Goal: Task Accomplishment & Management: Use online tool/utility

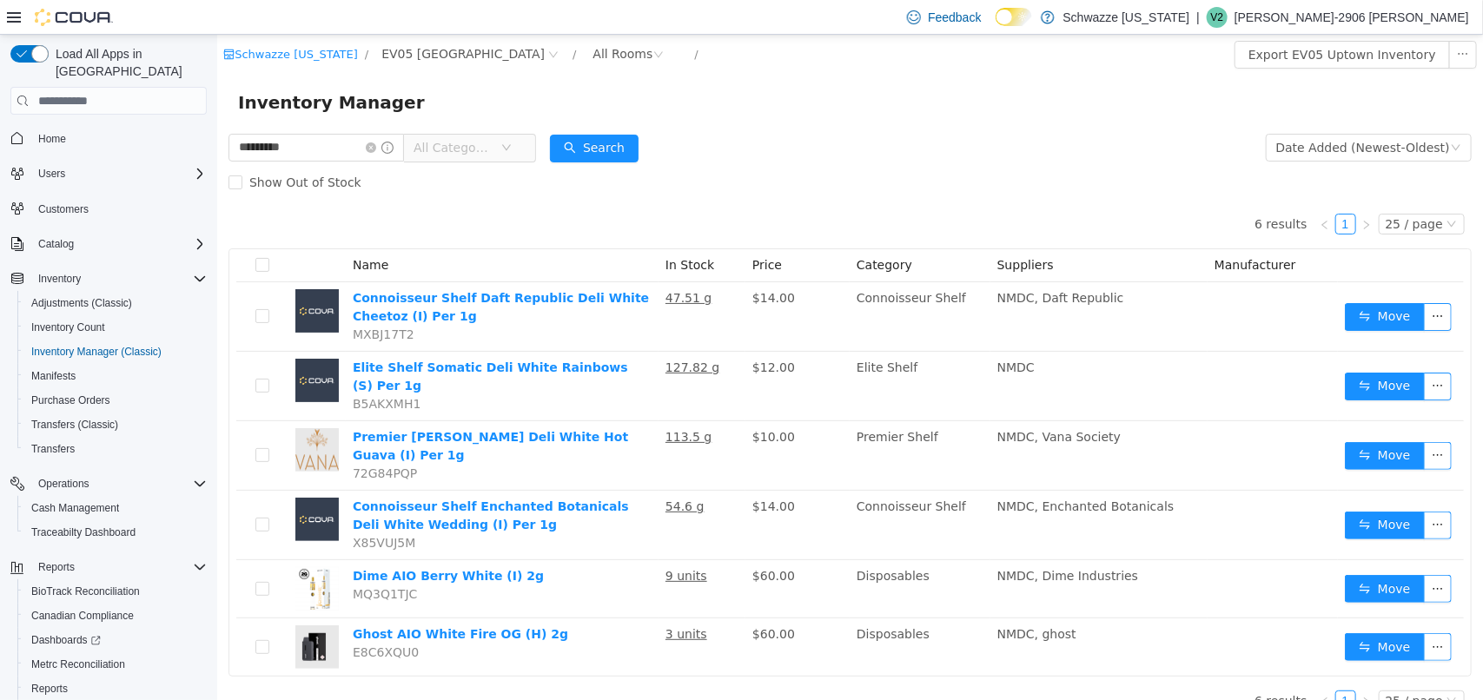
scroll to position [4, 0]
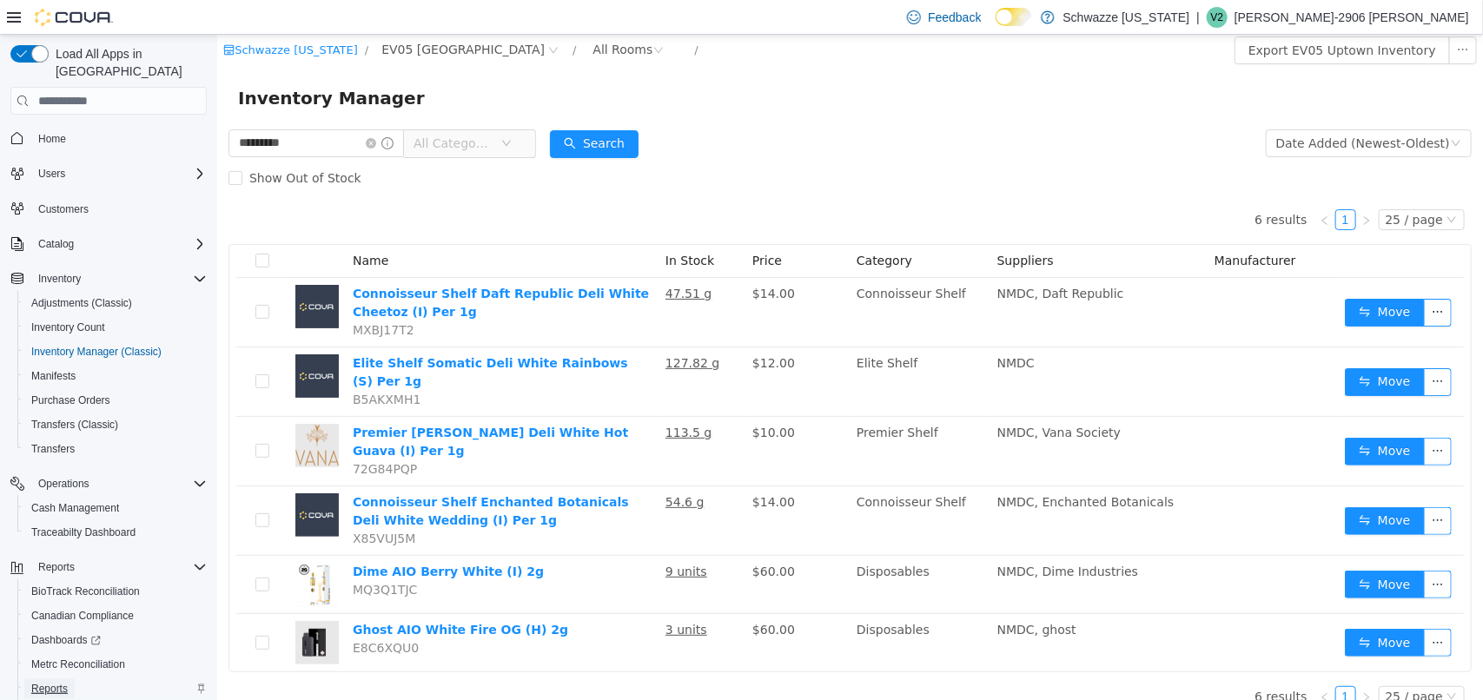
click at [45, 682] on span "Reports" at bounding box center [49, 689] width 36 height 14
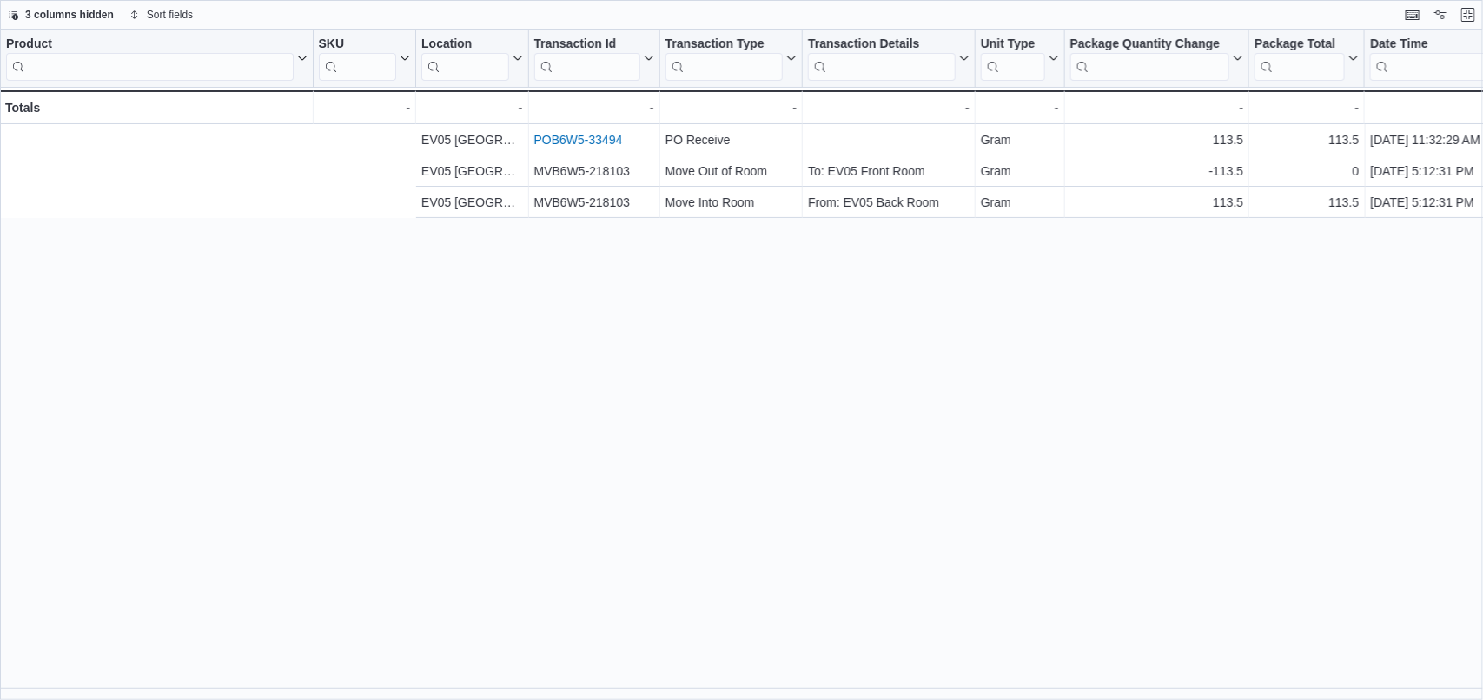
scroll to position [0, 545]
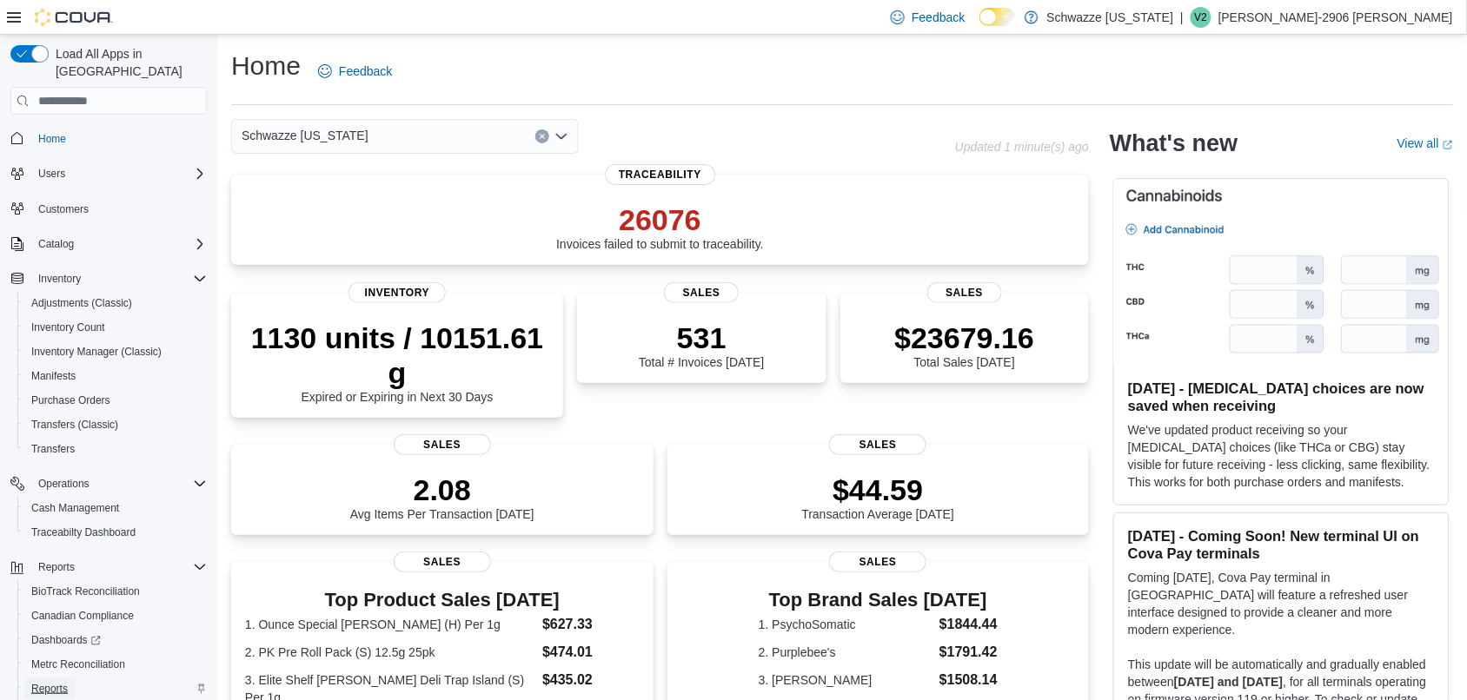
click at [33, 682] on span "Reports" at bounding box center [49, 689] width 36 height 14
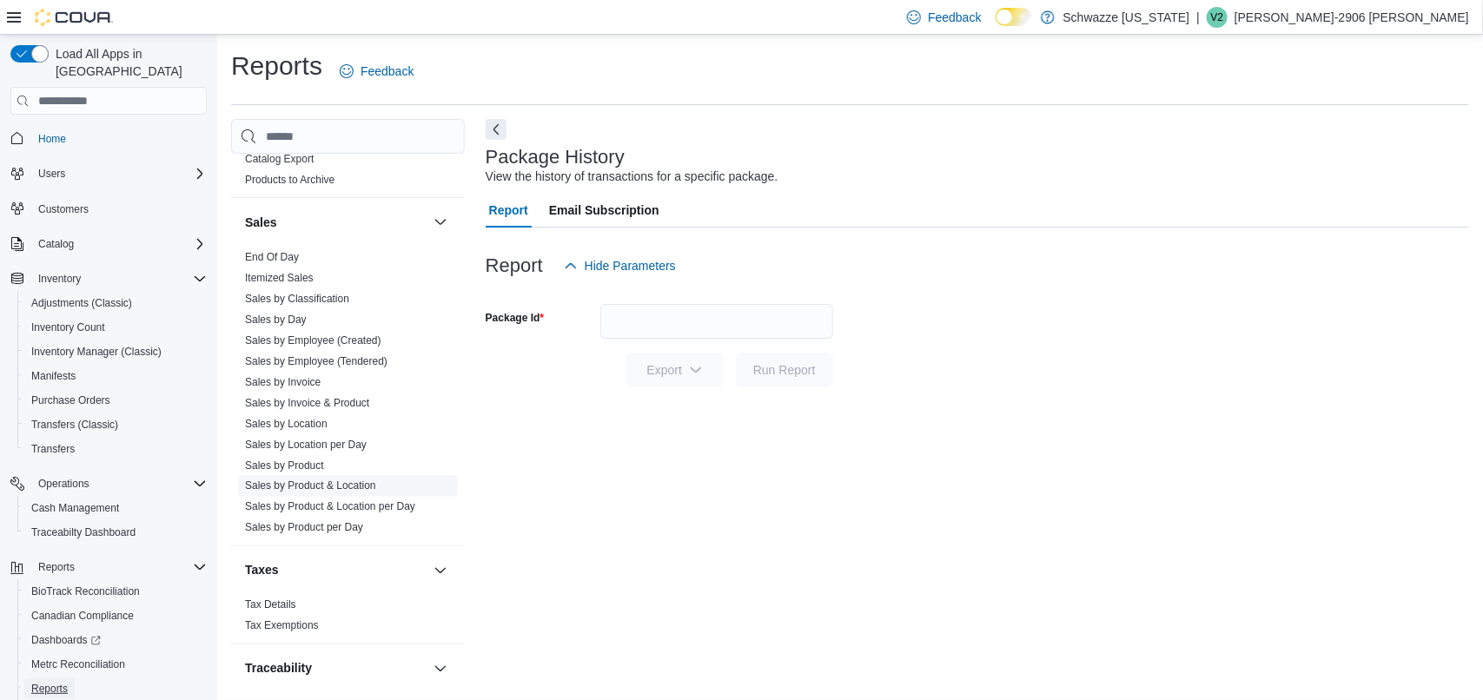
scroll to position [1230, 0]
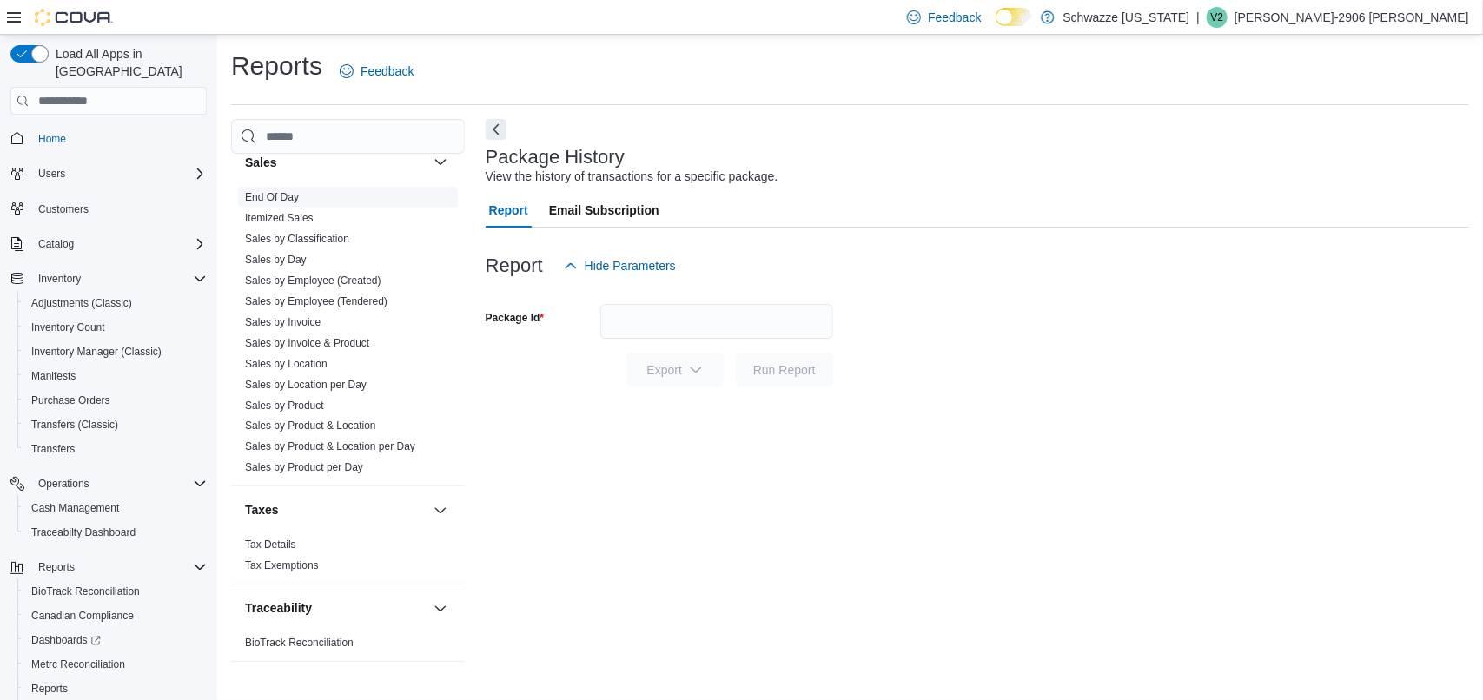
click at [285, 197] on link "End Of Day" at bounding box center [272, 197] width 54 height 12
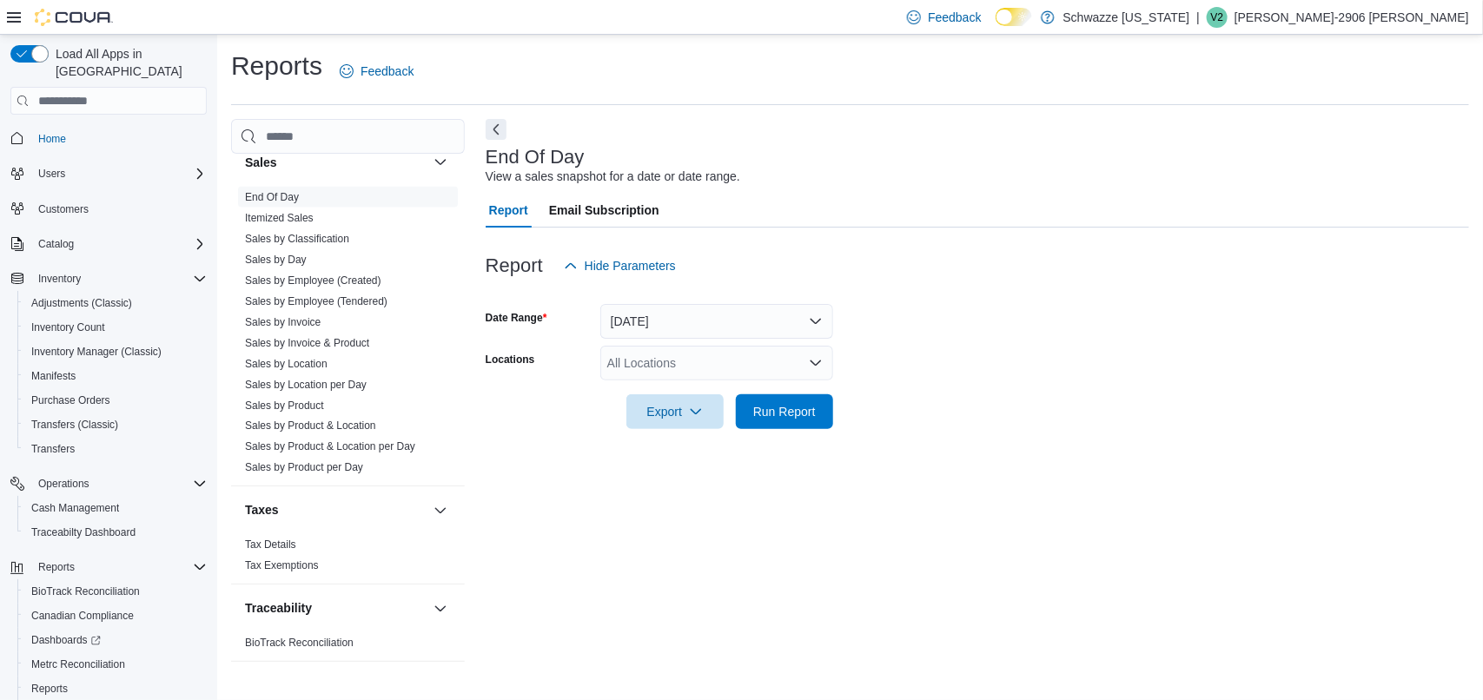
click at [685, 300] on div at bounding box center [978, 293] width 984 height 21
click at [700, 326] on button "[DATE]" at bounding box center [716, 321] width 233 height 35
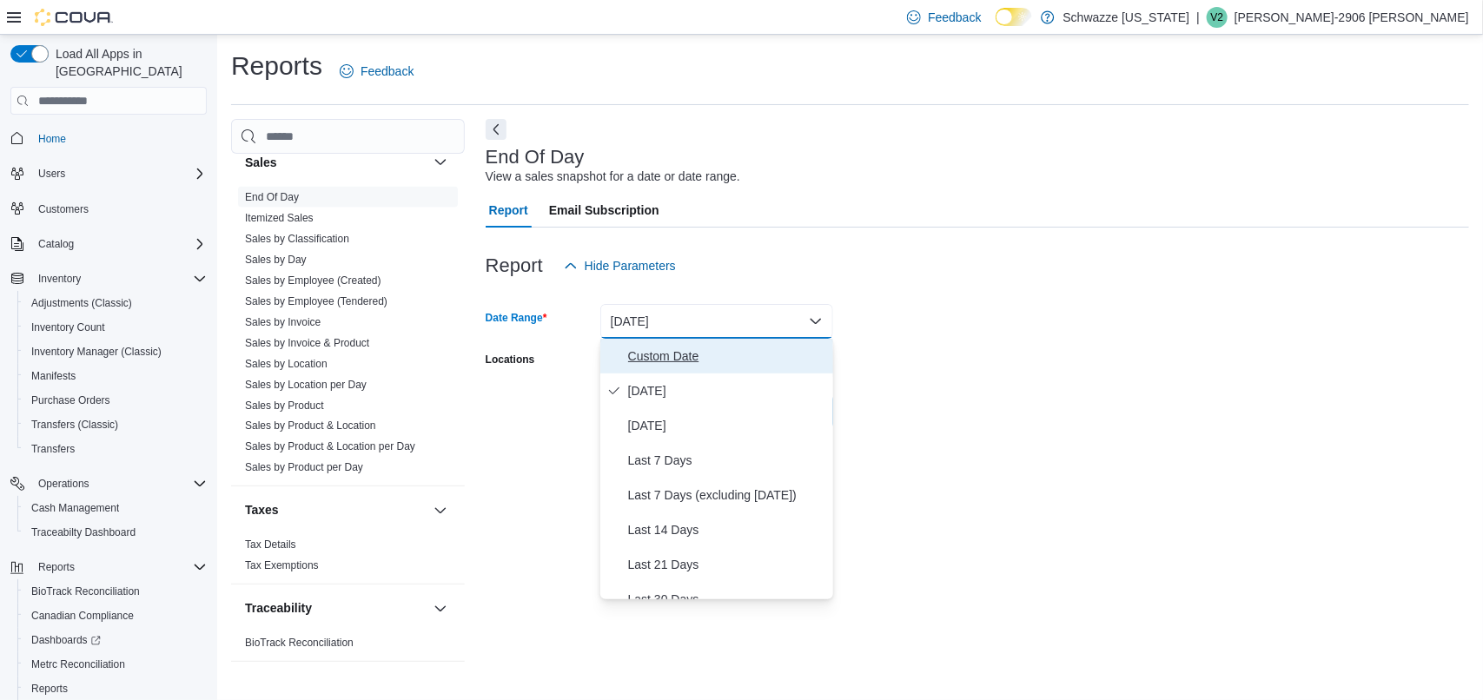
click at [673, 349] on span "Custom Date" at bounding box center [727, 356] width 198 height 21
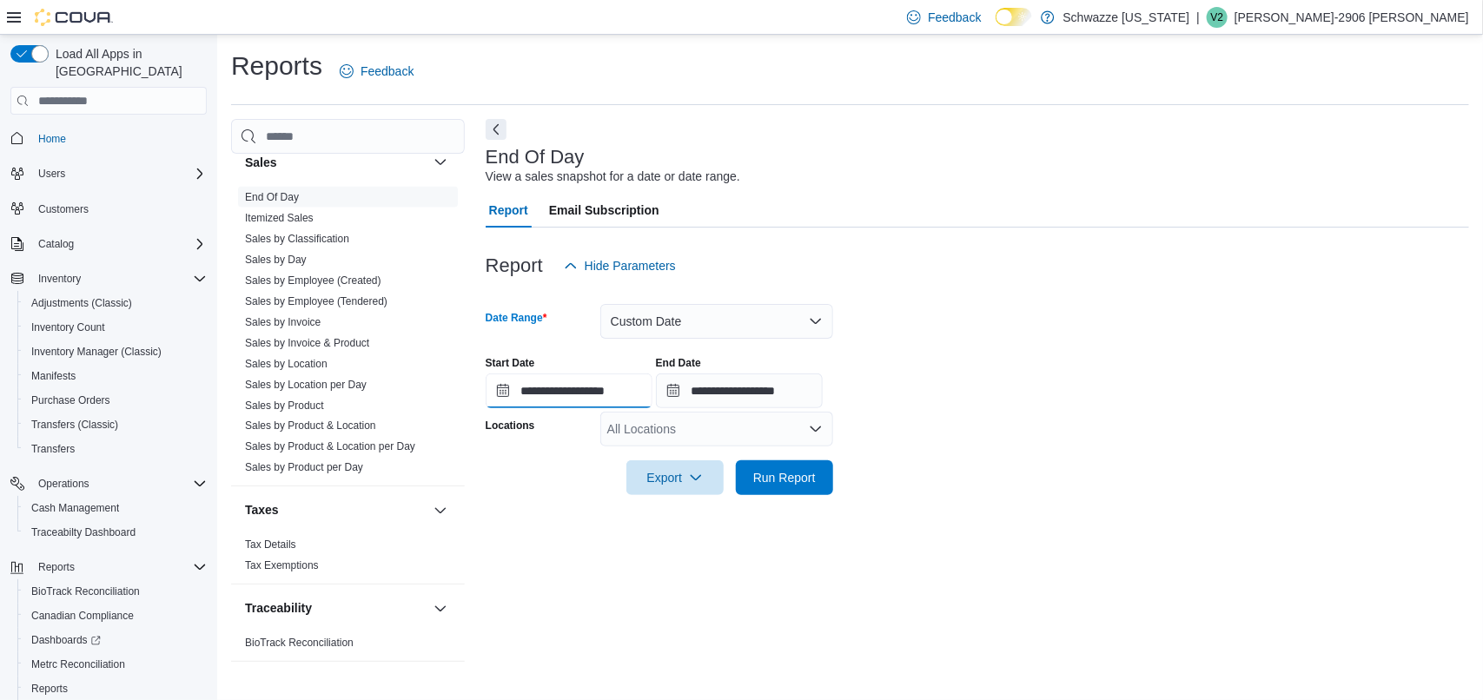
click at [544, 389] on input "**********" at bounding box center [569, 391] width 167 height 35
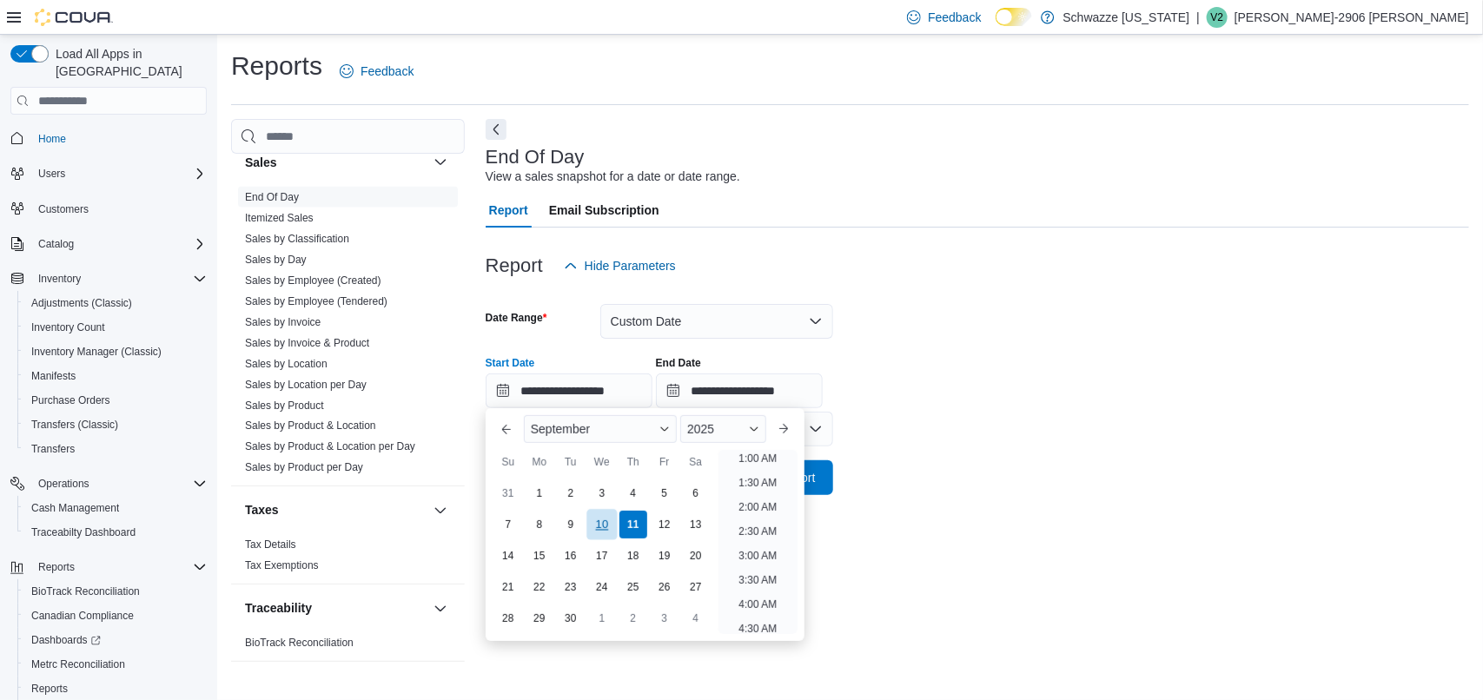
click at [608, 528] on div "10" at bounding box center [602, 525] width 30 height 30
type input "**********"
click at [970, 382] on div "**********" at bounding box center [978, 375] width 984 height 66
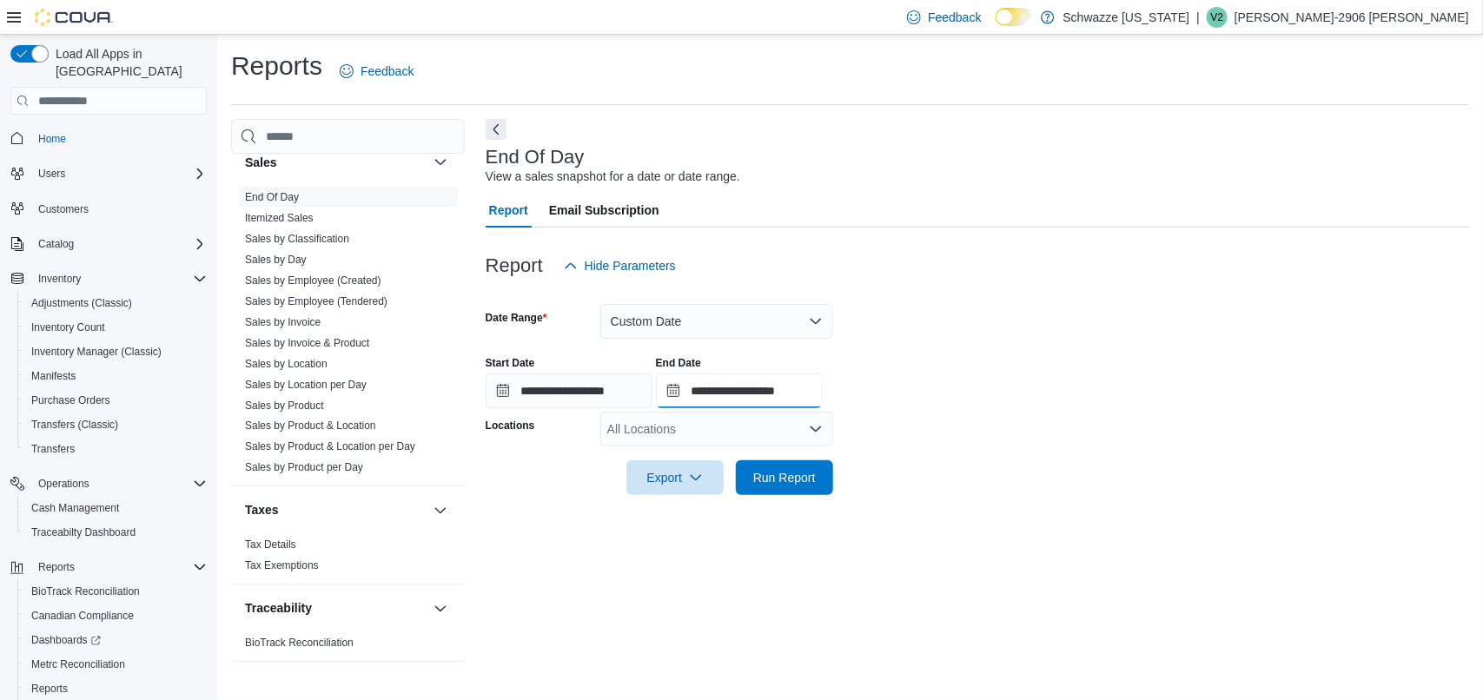
click at [727, 389] on input "**********" at bounding box center [739, 391] width 167 height 35
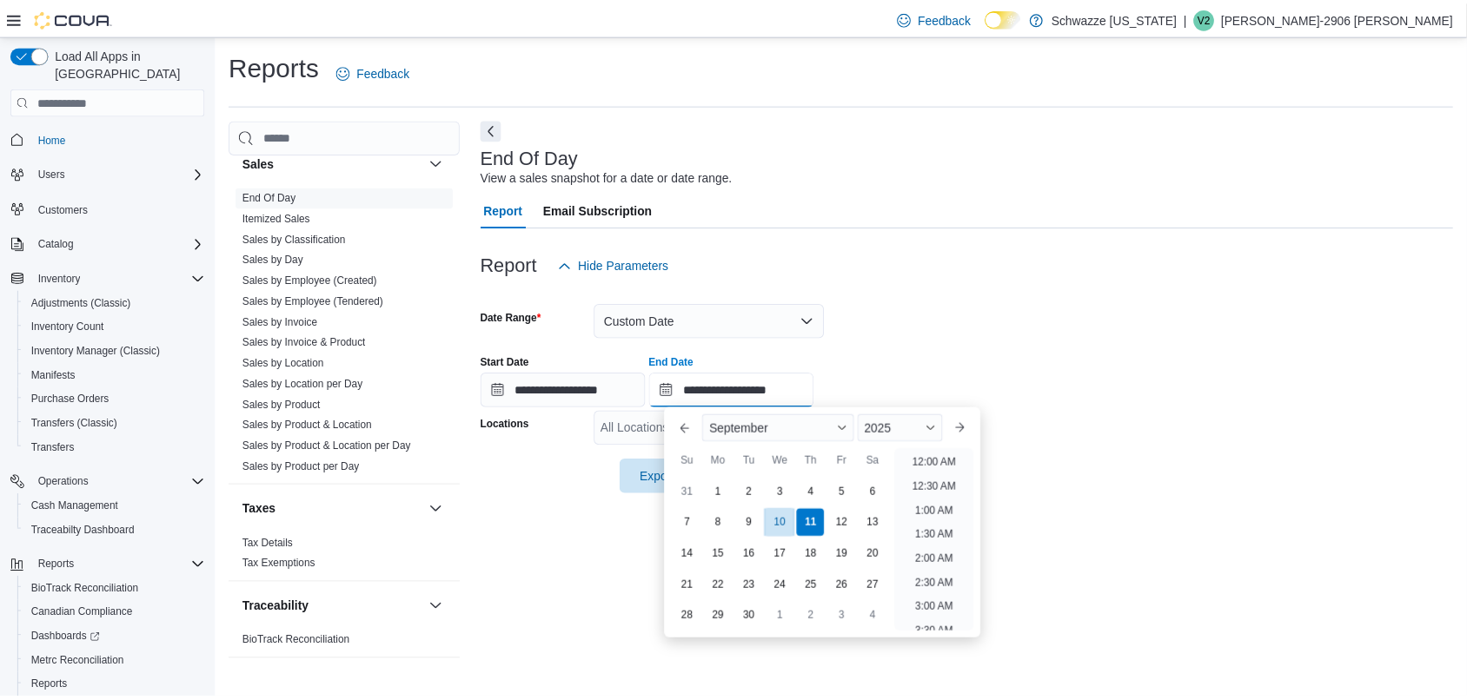
scroll to position [986, 0]
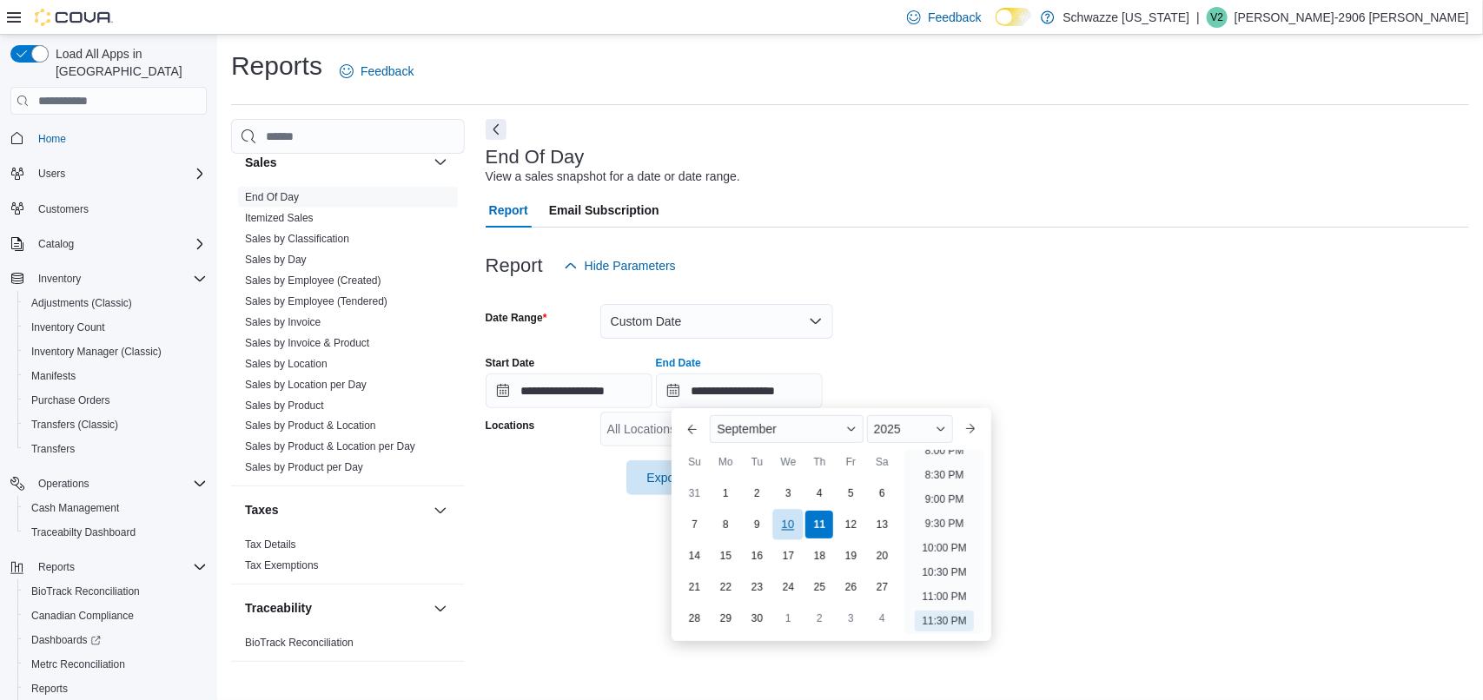
click at [789, 524] on div "10" at bounding box center [788, 525] width 30 height 30
type input "**********"
click at [1065, 201] on div "Report Email Subscription" at bounding box center [978, 210] width 984 height 35
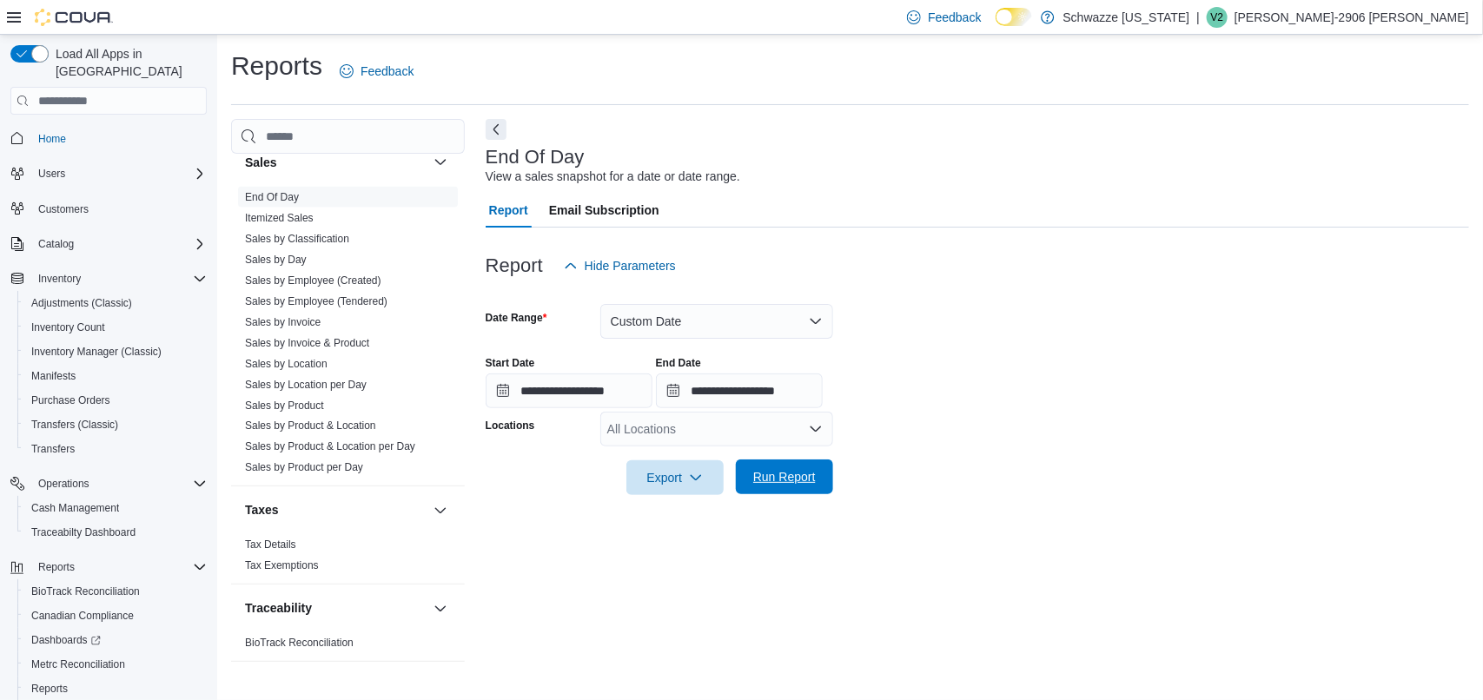
click at [822, 478] on span "Run Report" at bounding box center [784, 477] width 76 height 35
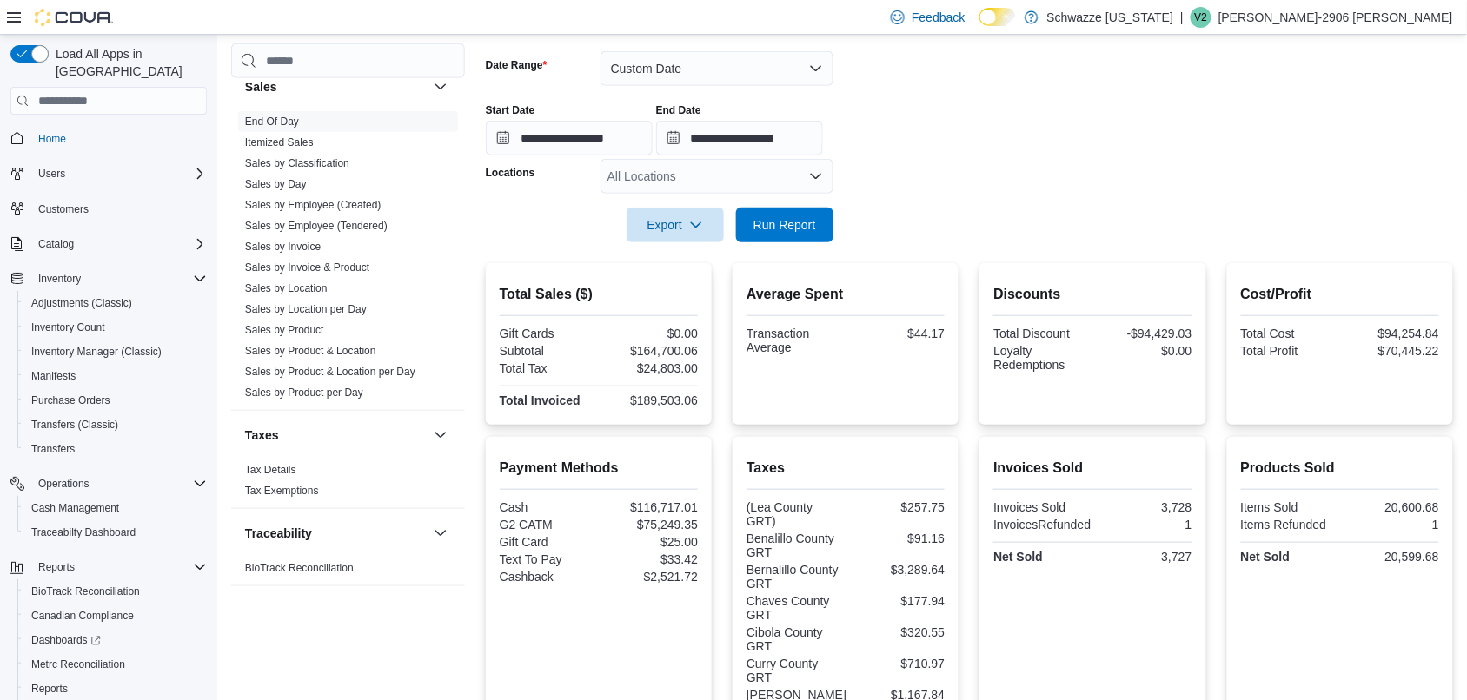
scroll to position [244, 0]
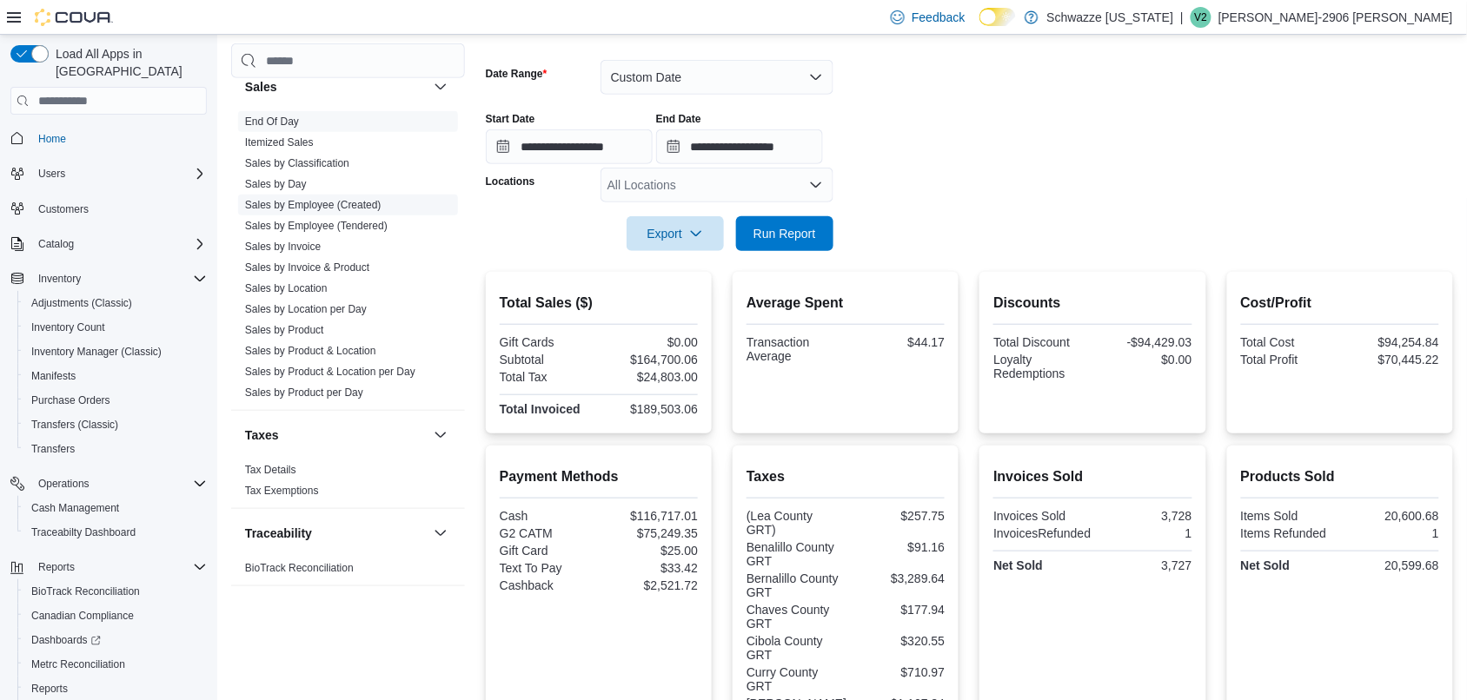
click at [314, 204] on link "Sales by Employee (Created)" at bounding box center [313, 205] width 136 height 12
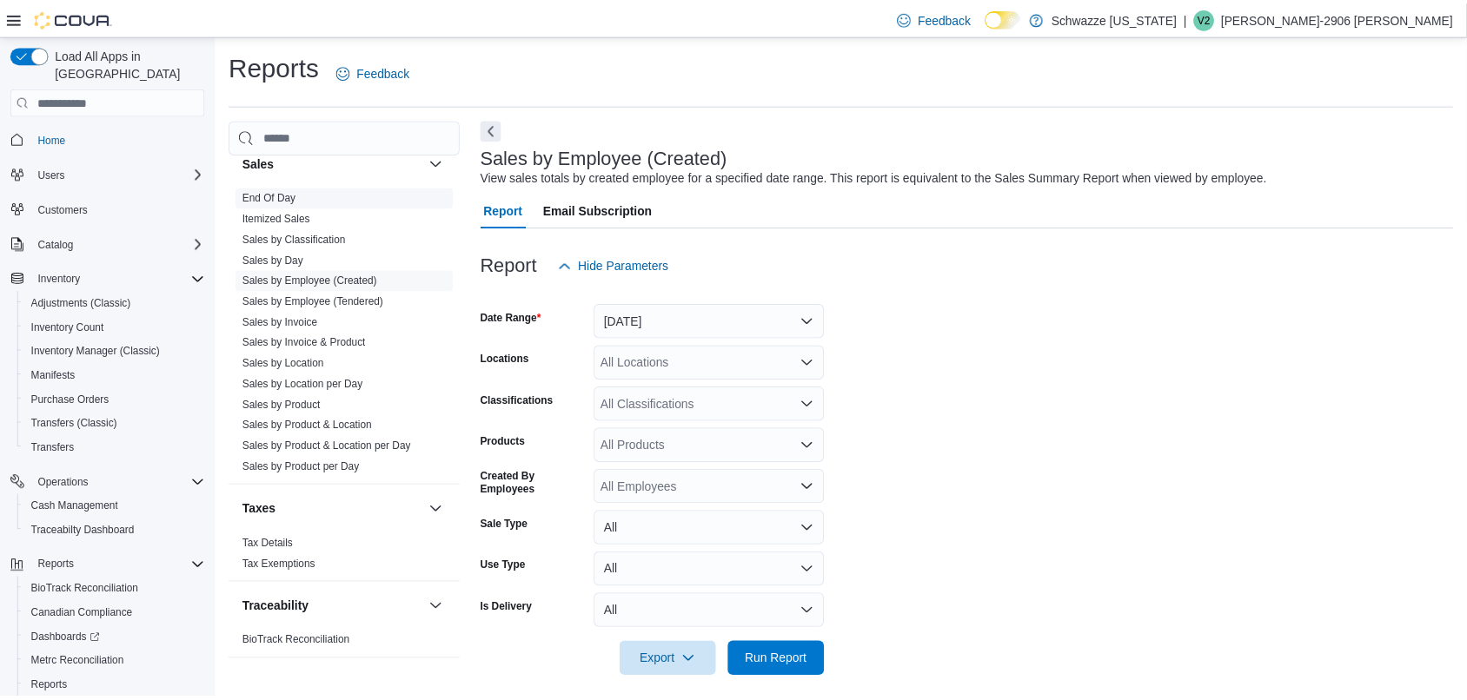
scroll to position [13, 0]
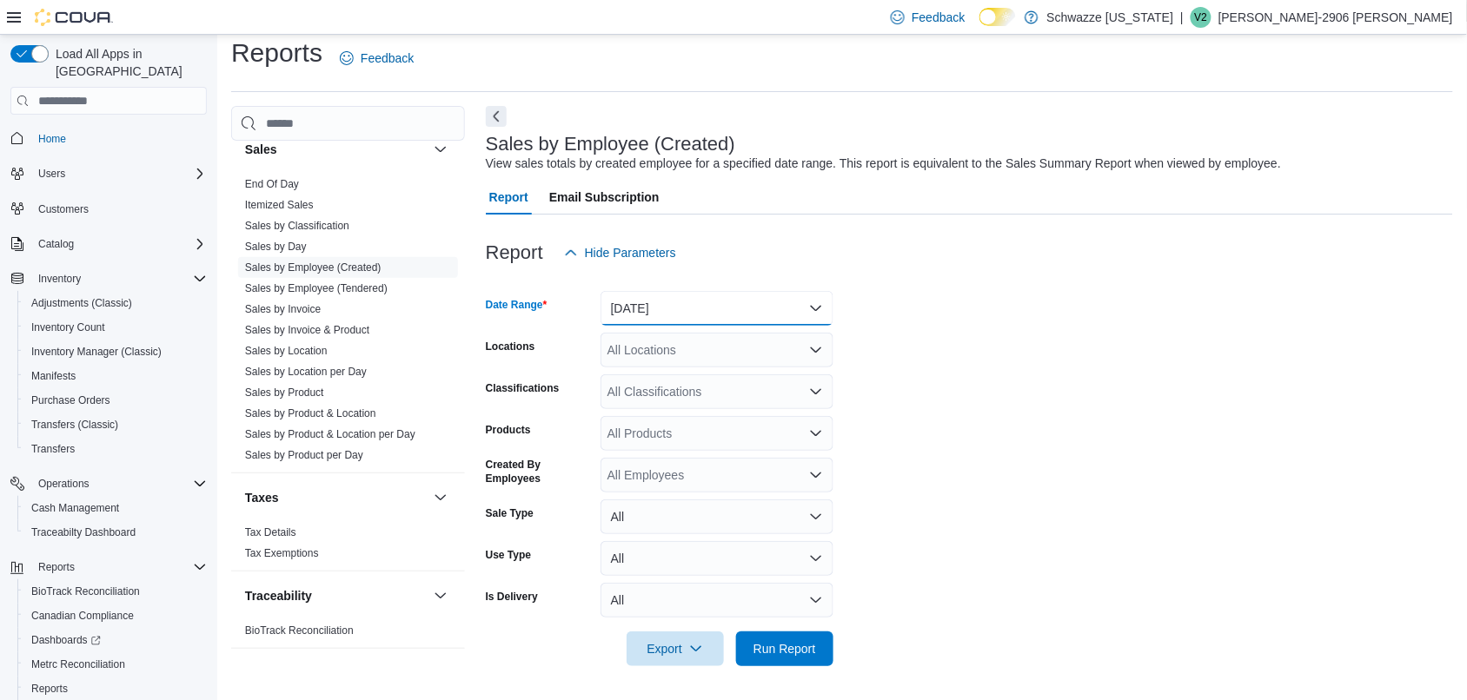
click at [749, 322] on button "[DATE]" at bounding box center [716, 308] width 233 height 35
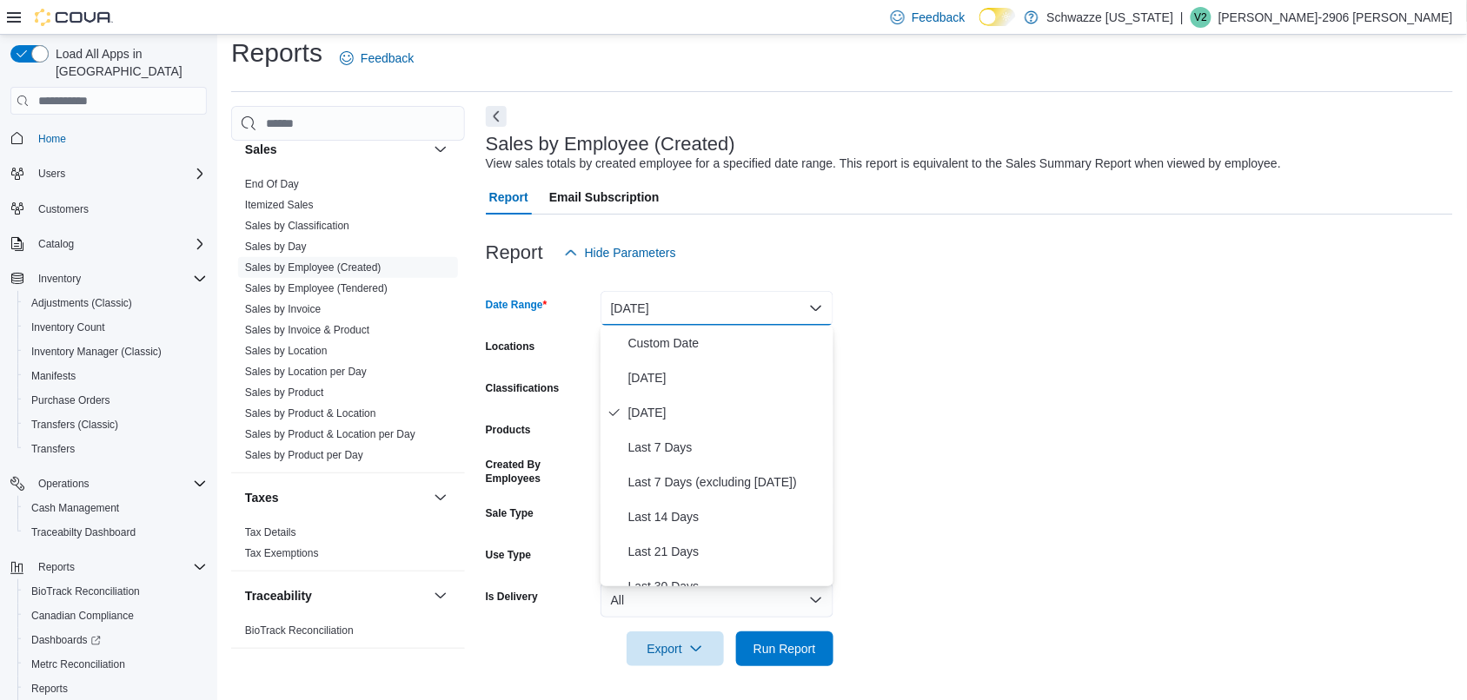
click at [1008, 214] on div "Report Email Subscription" at bounding box center [969, 197] width 967 height 35
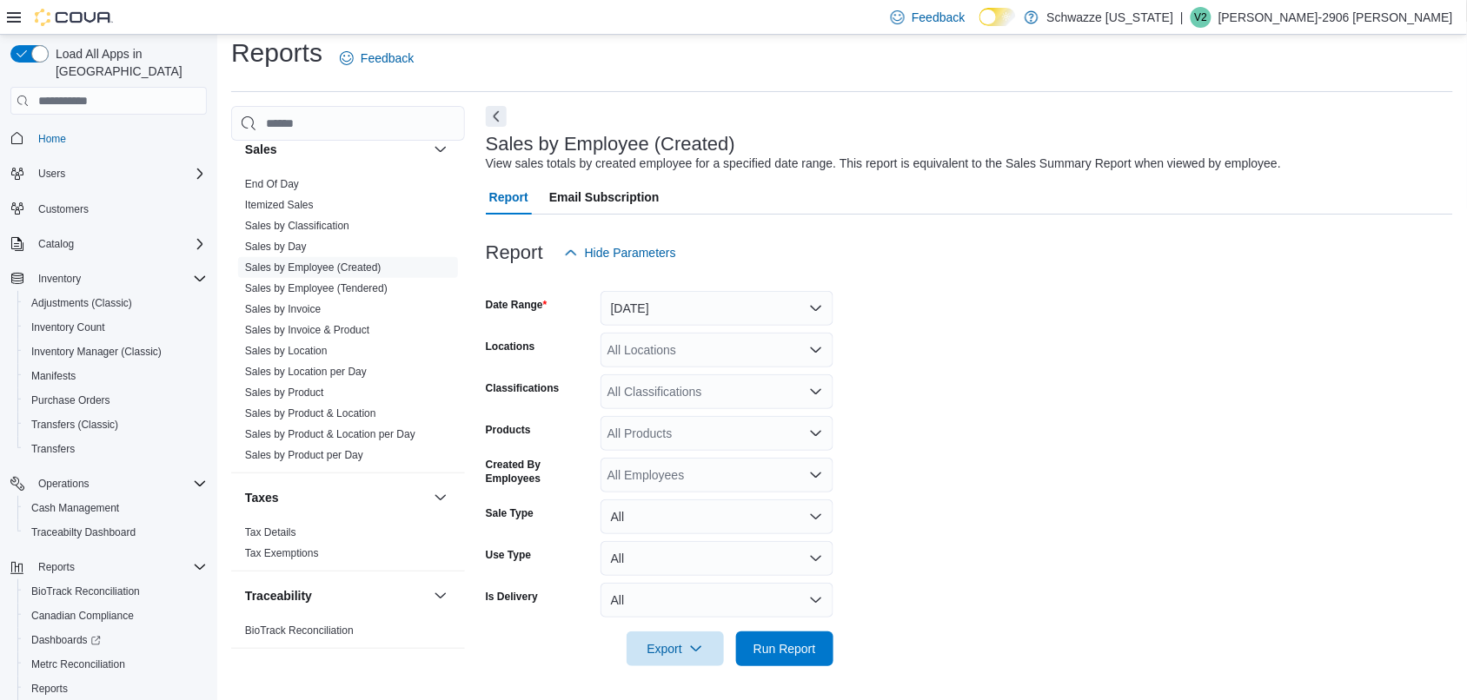
click at [711, 356] on div "All Locations" at bounding box center [716, 350] width 233 height 35
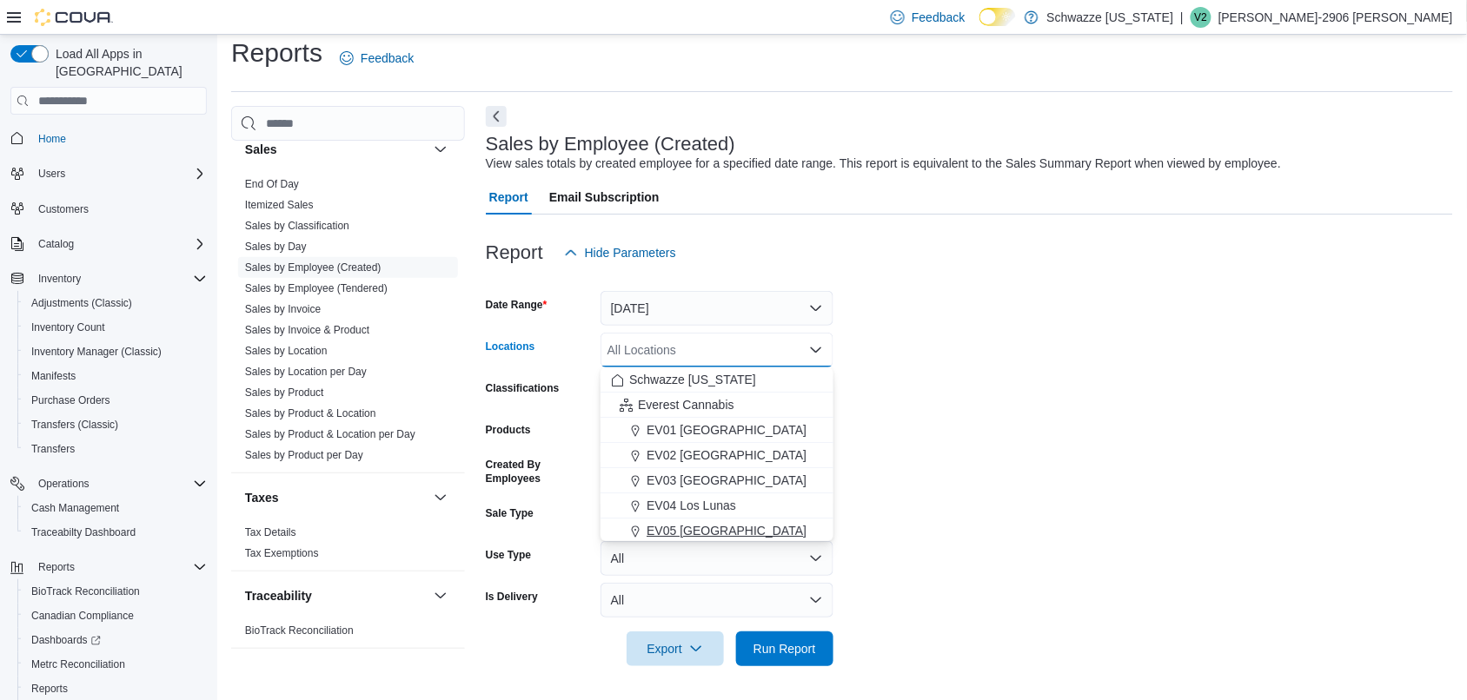
click at [727, 528] on div "EV05 [GEOGRAPHIC_DATA]" at bounding box center [717, 530] width 212 height 17
click at [954, 421] on form "Date Range [DATE] Locations EV05 [GEOGRAPHIC_DATA] Combo box. Selected. EV05 [G…" at bounding box center [969, 468] width 967 height 396
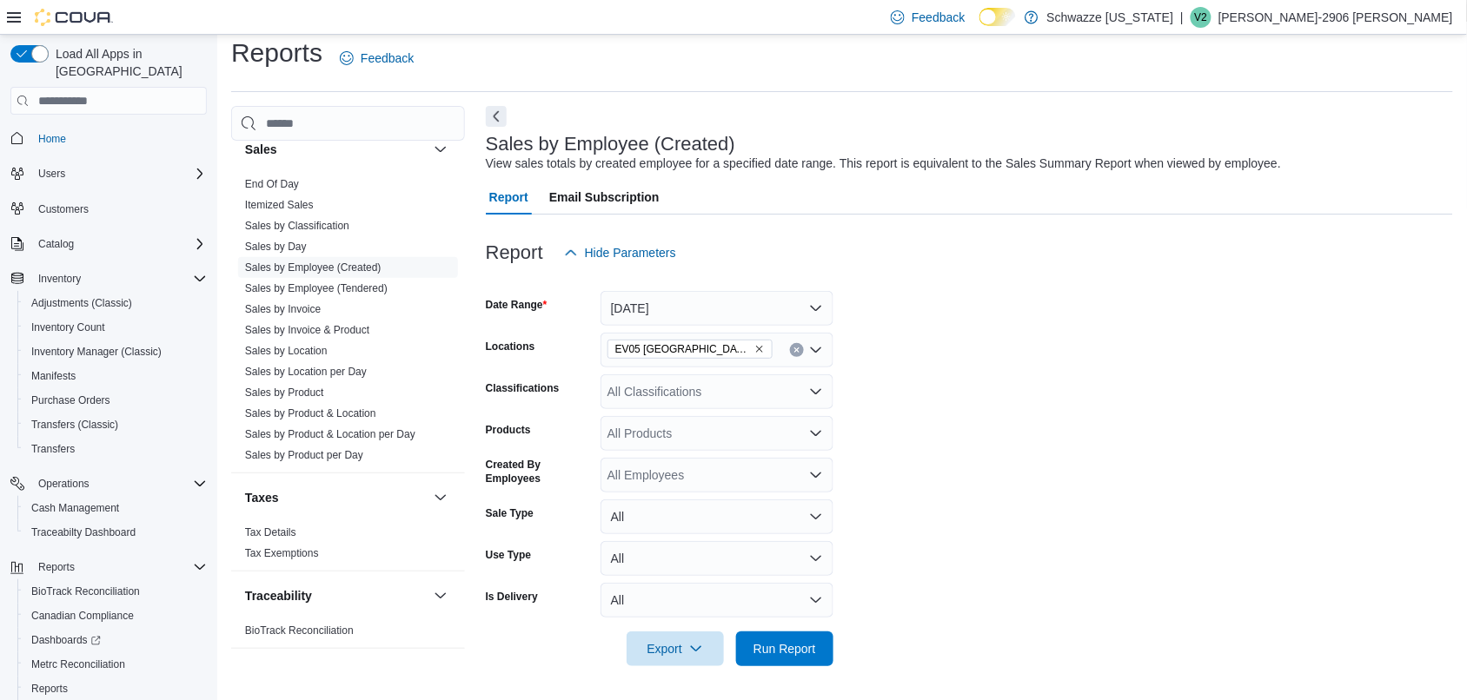
click at [631, 435] on div "All Products" at bounding box center [716, 433] width 233 height 35
click at [769, 431] on div "All Products" at bounding box center [716, 433] width 233 height 35
click at [780, 469] on span "Type 3 or more characters" at bounding box center [717, 462] width 212 height 17
click at [750, 466] on span "Type 3 or more characters" at bounding box center [700, 462] width 179 height 17
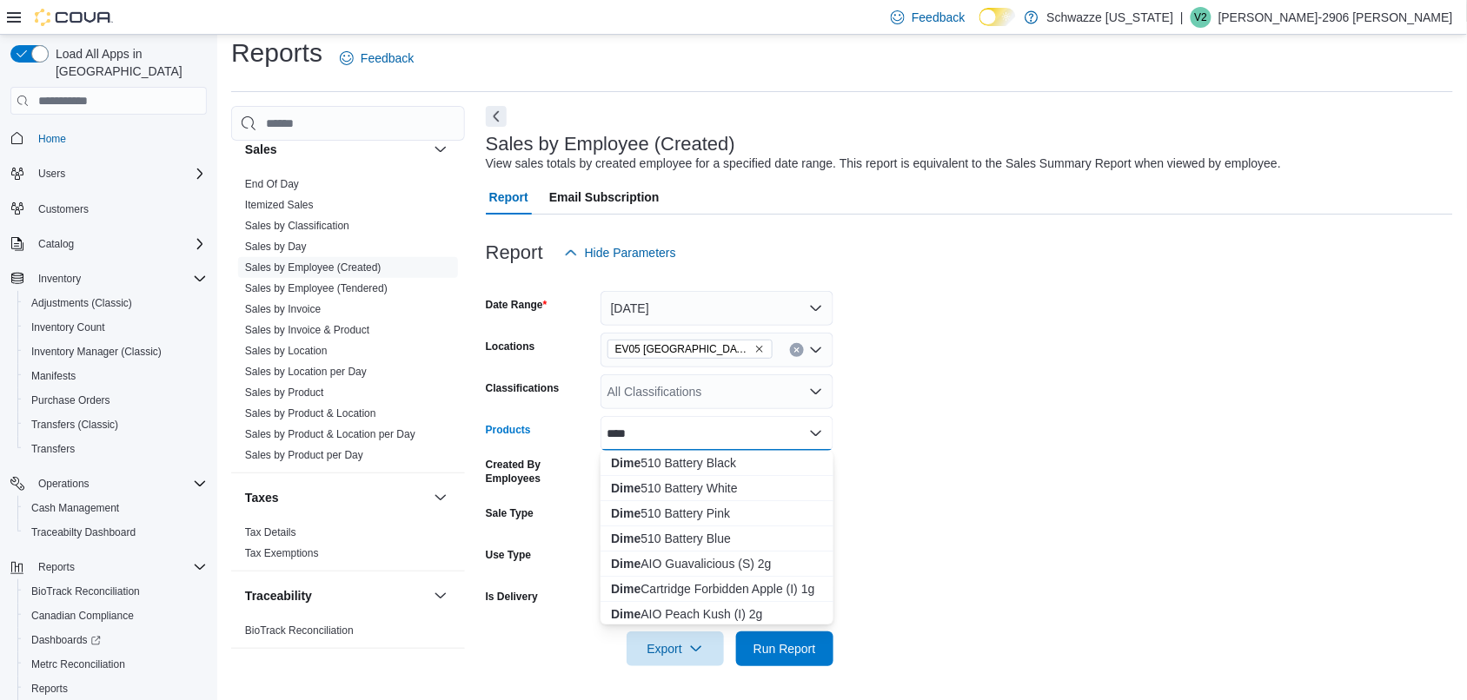
drag, startPoint x: 1047, startPoint y: 567, endPoint x: 1025, endPoint y: 554, distance: 24.9
click at [1047, 567] on form "Date Range [DATE] Locations EV05 Uptown Classifications All Classifications Pro…" at bounding box center [969, 468] width 967 height 396
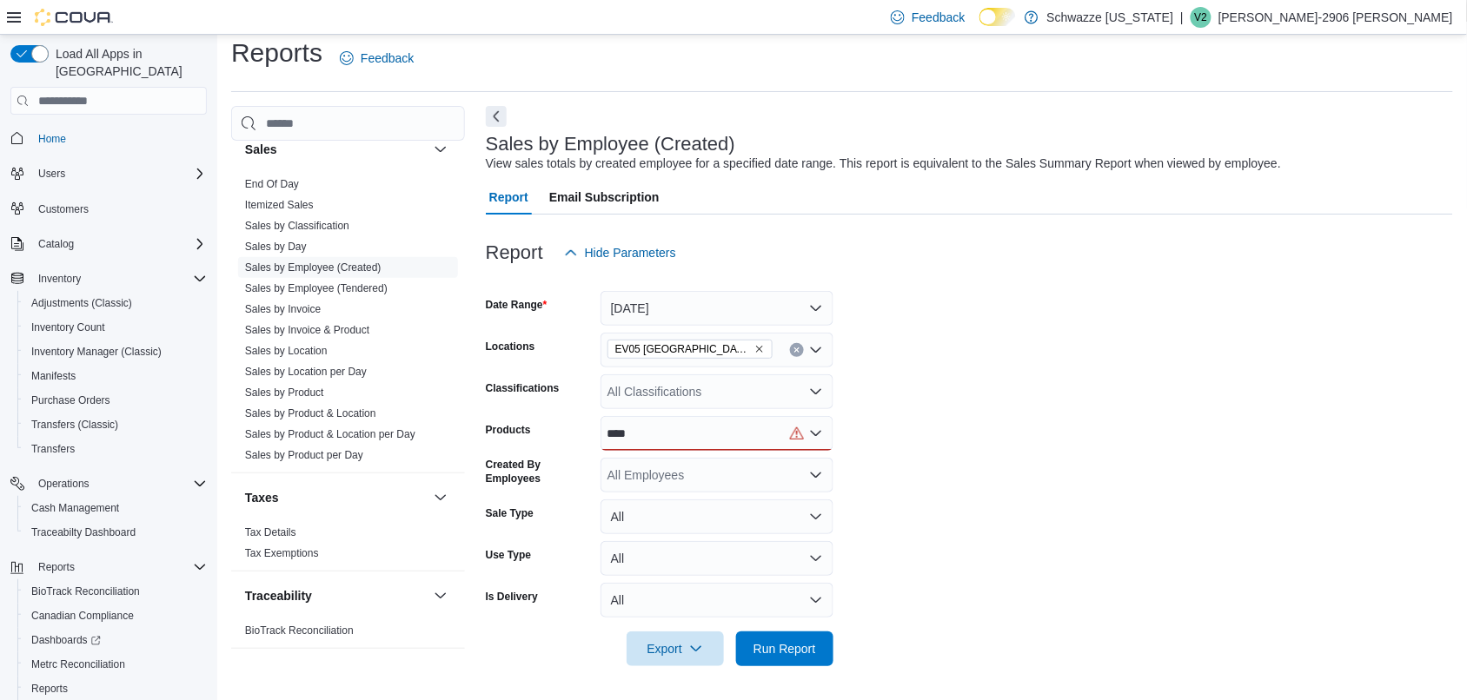
click at [671, 443] on div "****" at bounding box center [716, 433] width 233 height 35
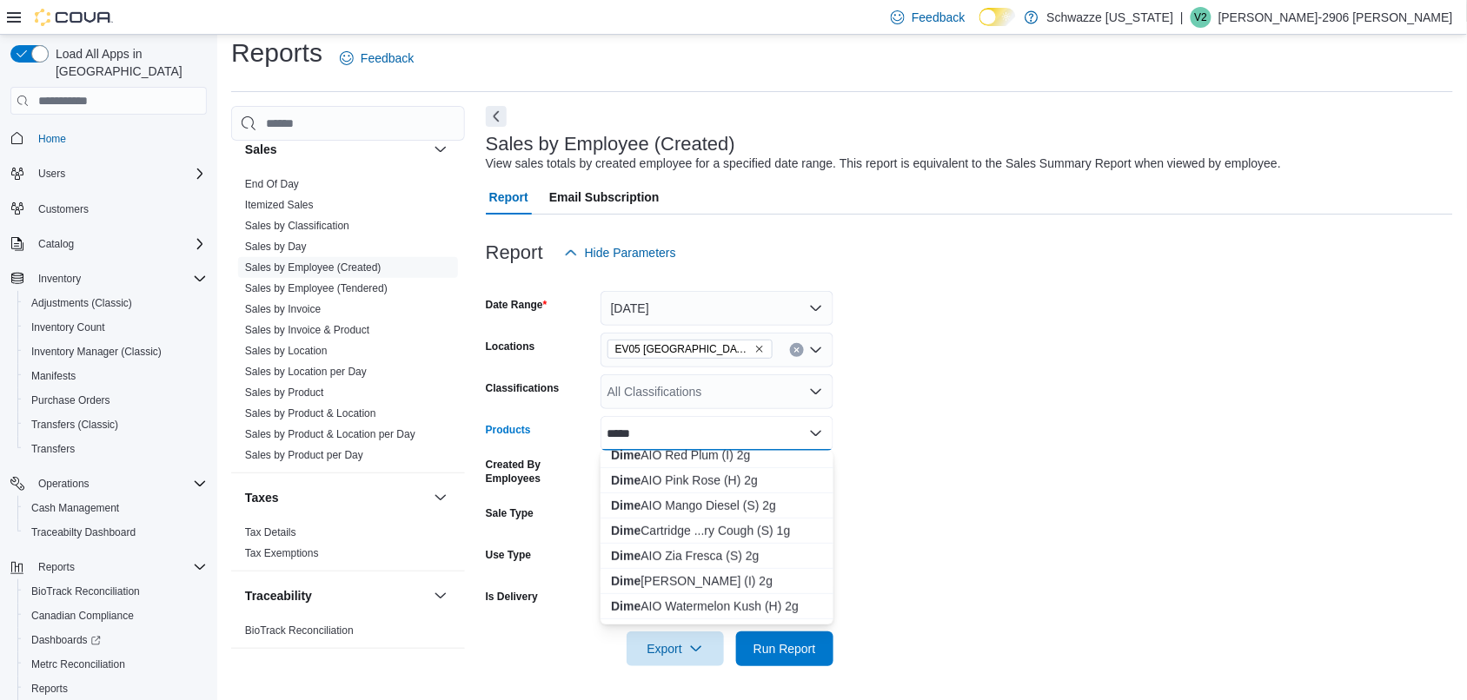
scroll to position [326, 0]
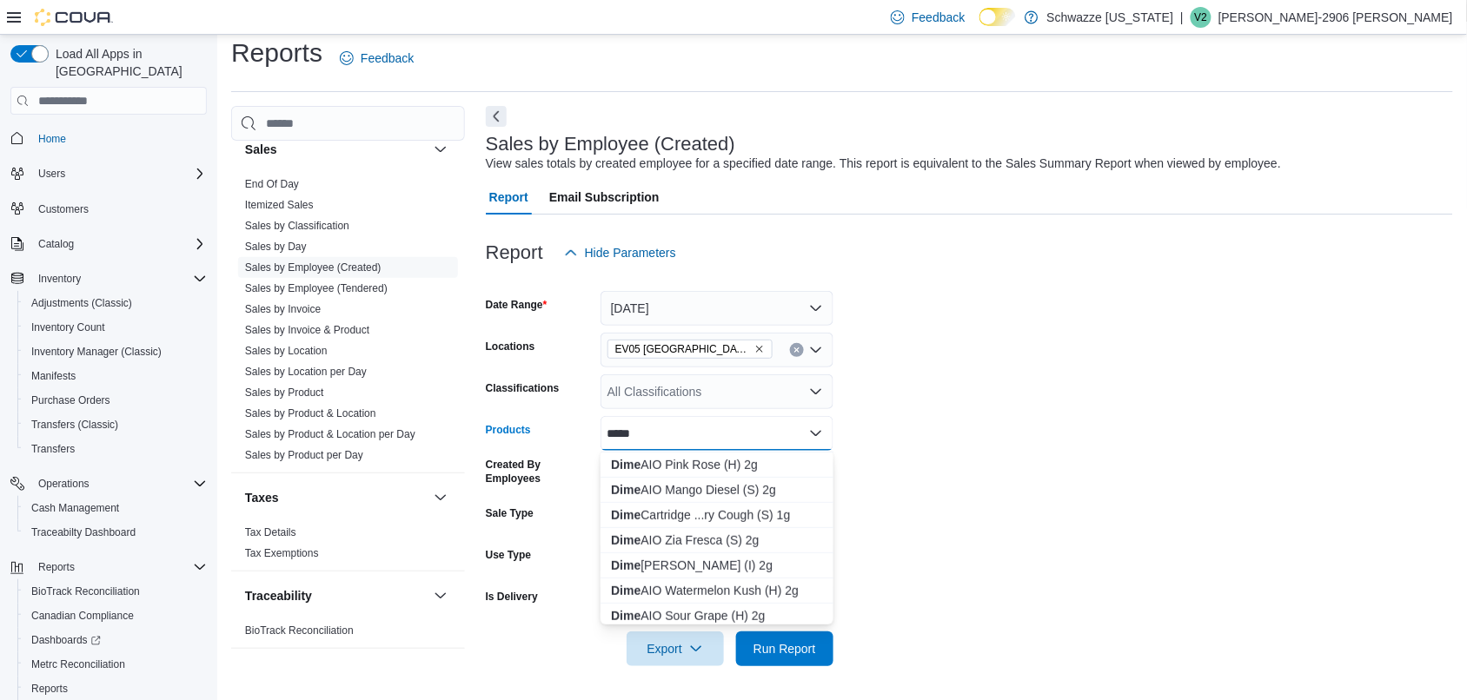
click at [741, 428] on div "**** Combo box. Selected. Dime . Selected. Combo box input. All Products. Type …" at bounding box center [716, 433] width 233 height 35
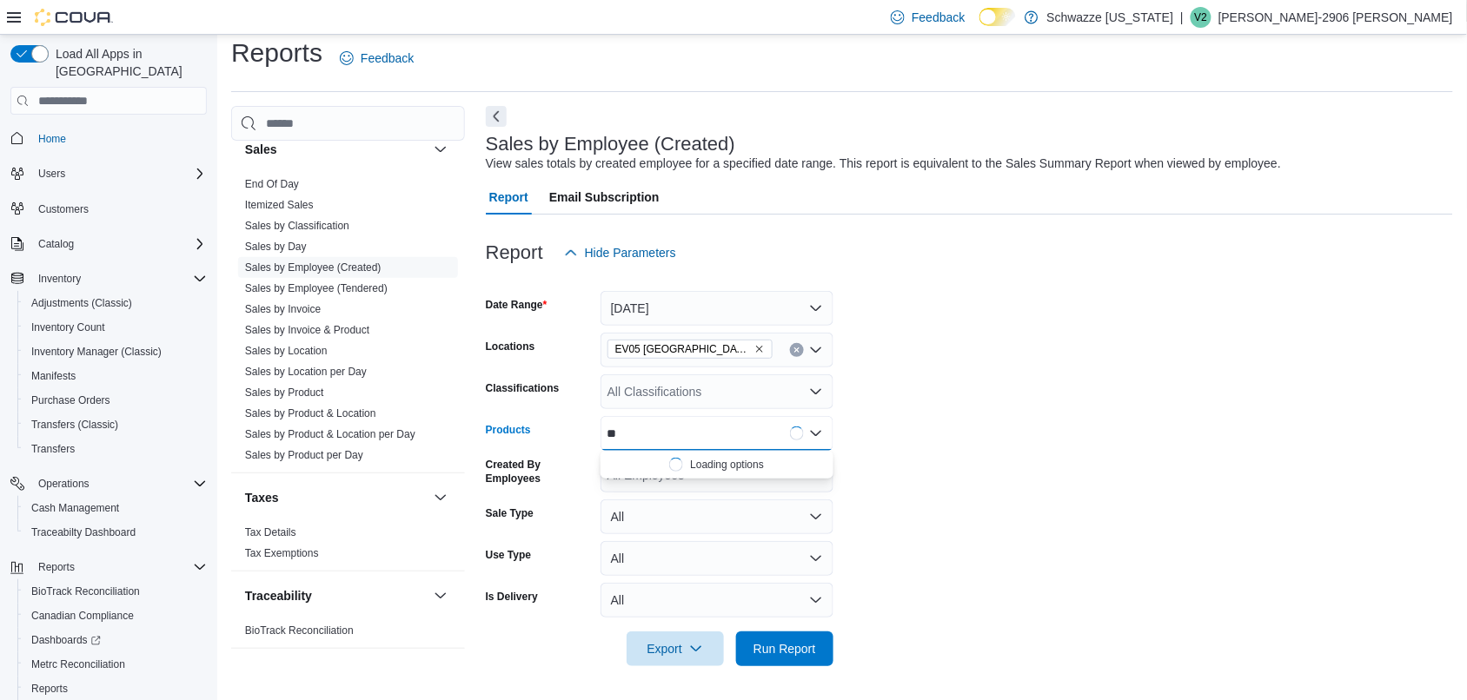
type input "*"
click at [1037, 345] on form "Date Range [DATE] Locations EV05 Uptown Classifications All Classifications Pro…" at bounding box center [969, 468] width 967 height 396
click at [719, 517] on button "All" at bounding box center [716, 517] width 233 height 35
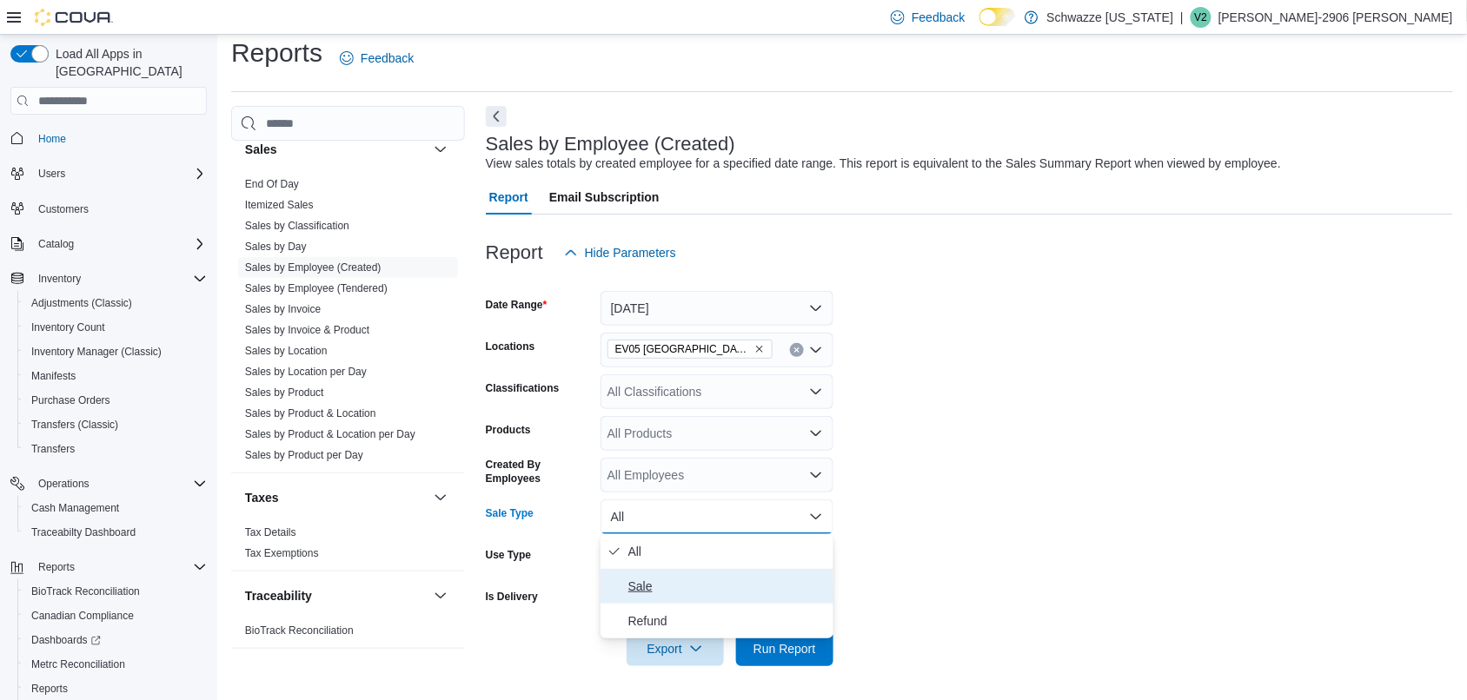
click at [663, 592] on span "Sale" at bounding box center [727, 586] width 198 height 21
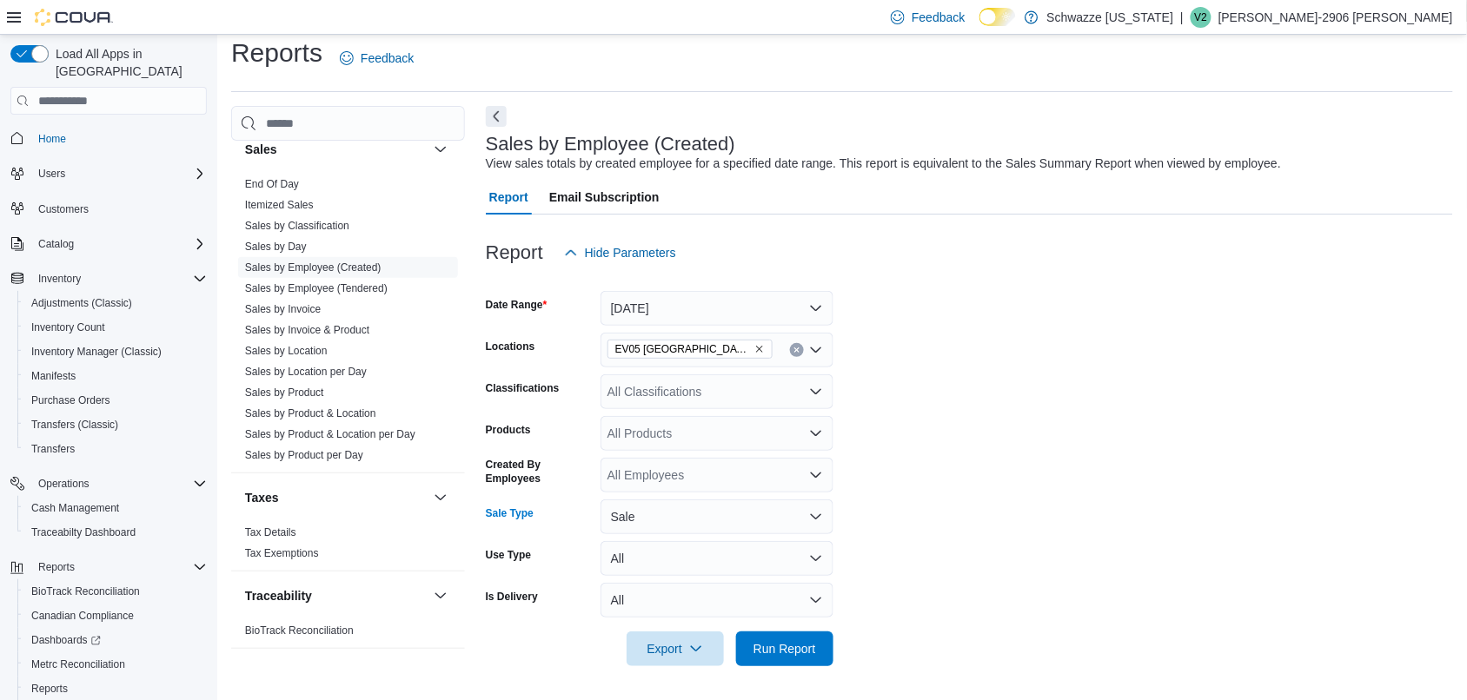
click at [621, 480] on div "All Employees" at bounding box center [716, 475] width 233 height 35
type input "****"
click at [704, 501] on span "[PERSON_NAME]-2906 [PERSON_NAME]" at bounding box center [717, 504] width 212 height 17
click at [956, 611] on form "Date Range [DATE] Locations EV05 Uptown Classifications All Classifications Pro…" at bounding box center [969, 468] width 967 height 396
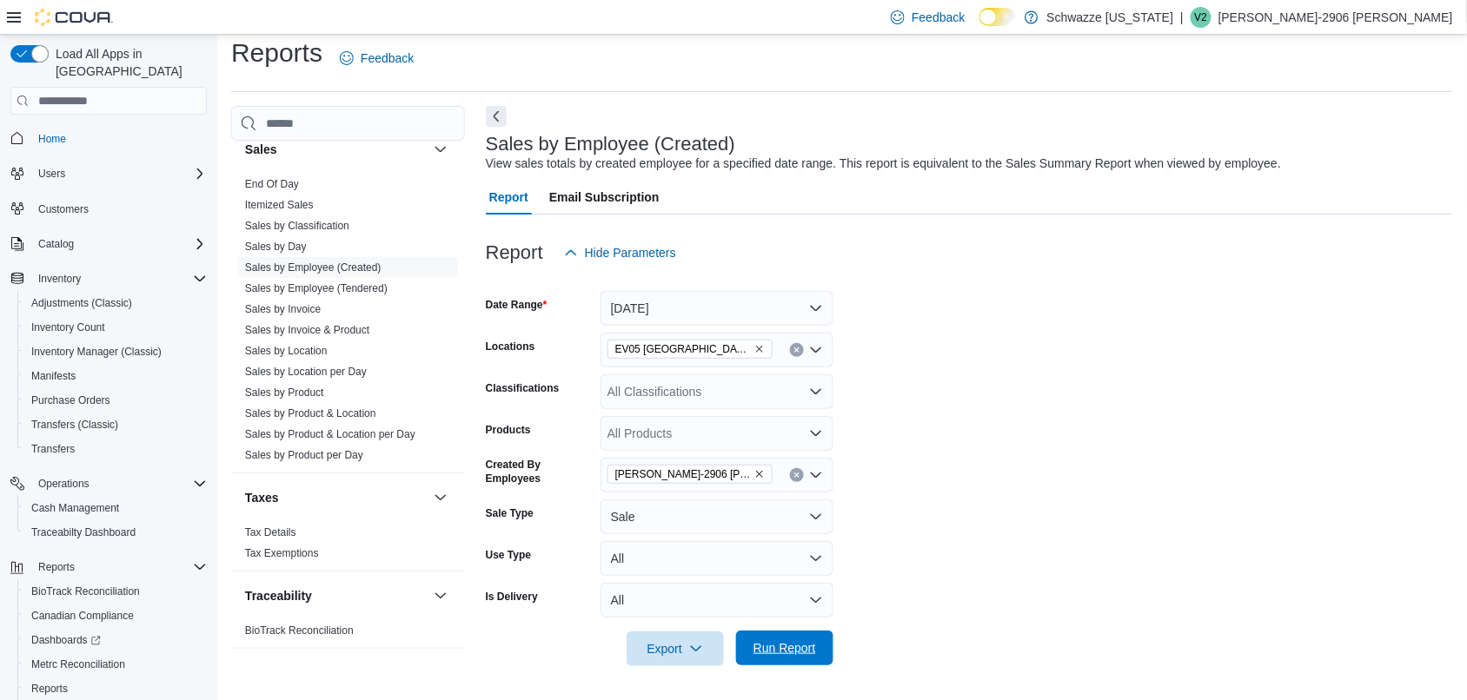
click at [753, 643] on span "Run Report" at bounding box center [784, 648] width 63 height 17
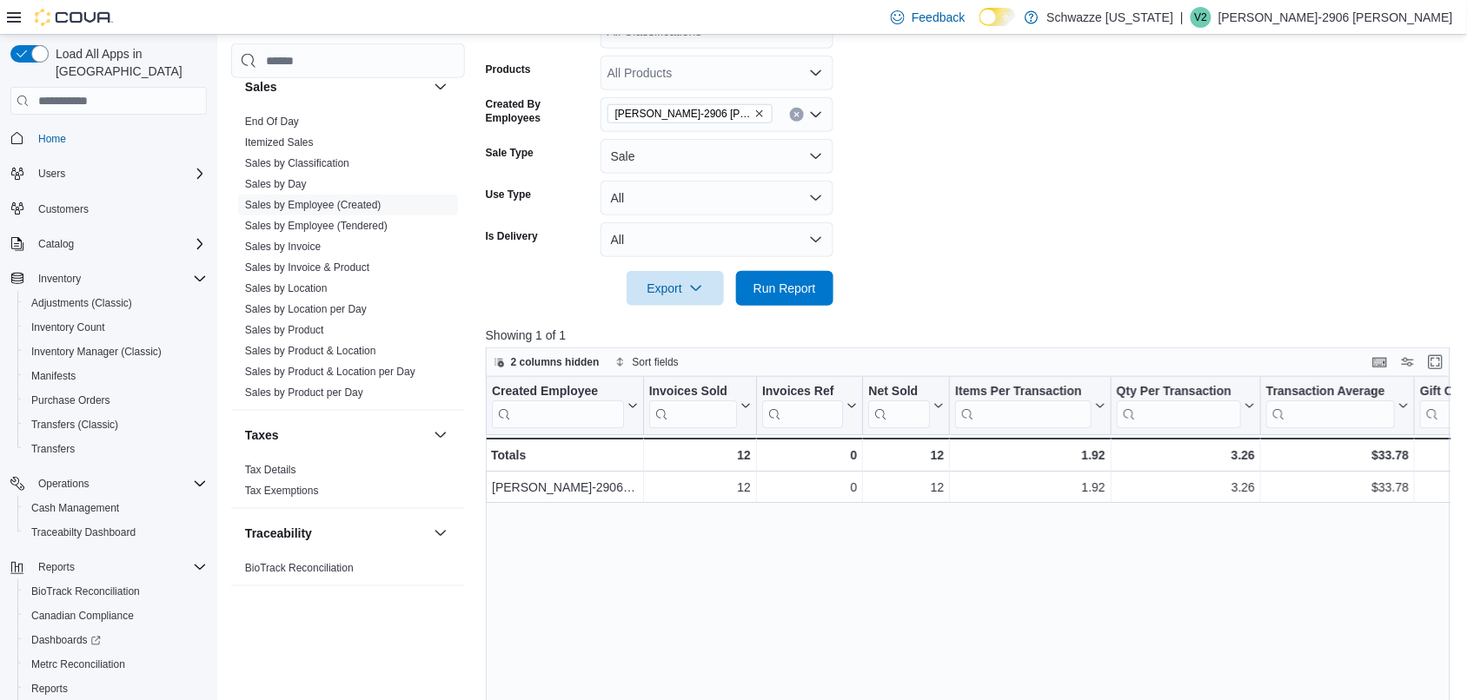
scroll to position [393, 0]
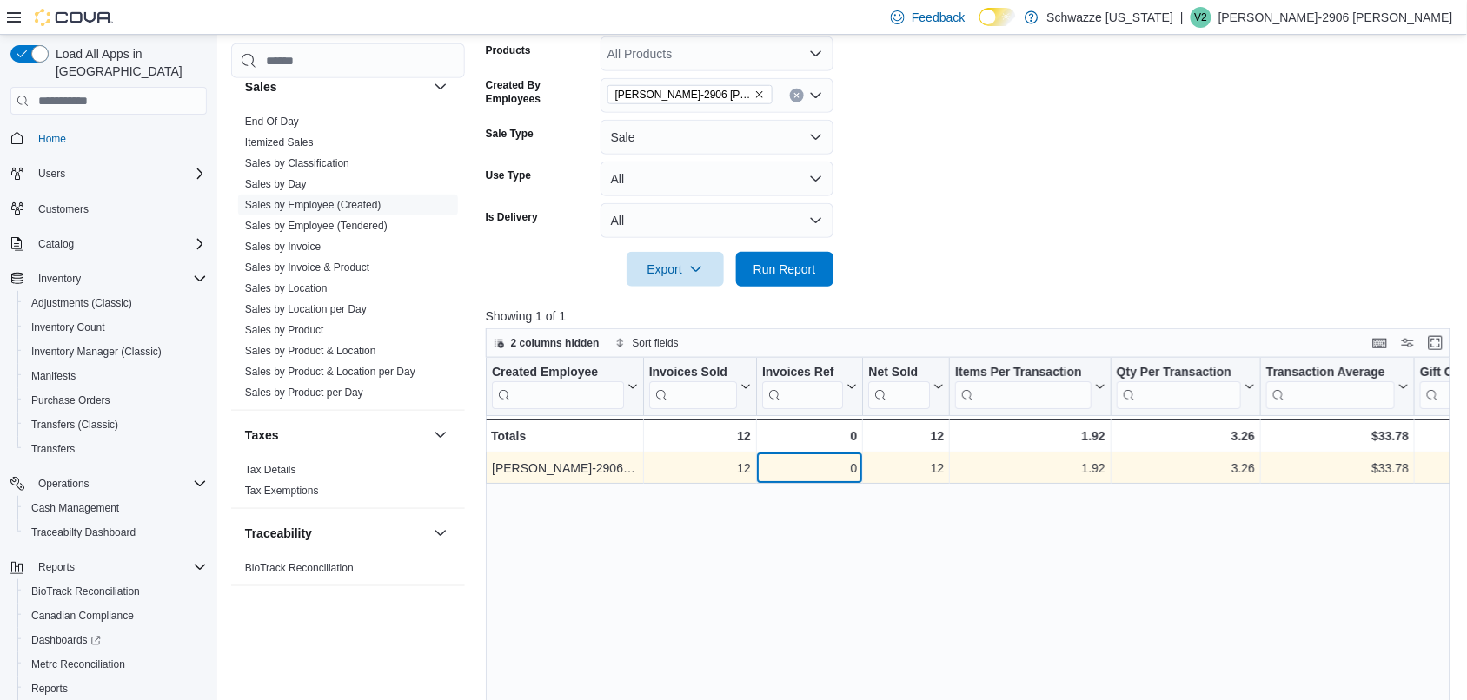
click at [778, 469] on div "0" at bounding box center [809, 468] width 95 height 21
click at [726, 474] on div "12" at bounding box center [699, 468] width 102 height 21
click at [757, 469] on div "0 - Invoices Ref, column 3, row 1" at bounding box center [810, 468] width 106 height 31
click at [731, 470] on div "12" at bounding box center [699, 468] width 102 height 21
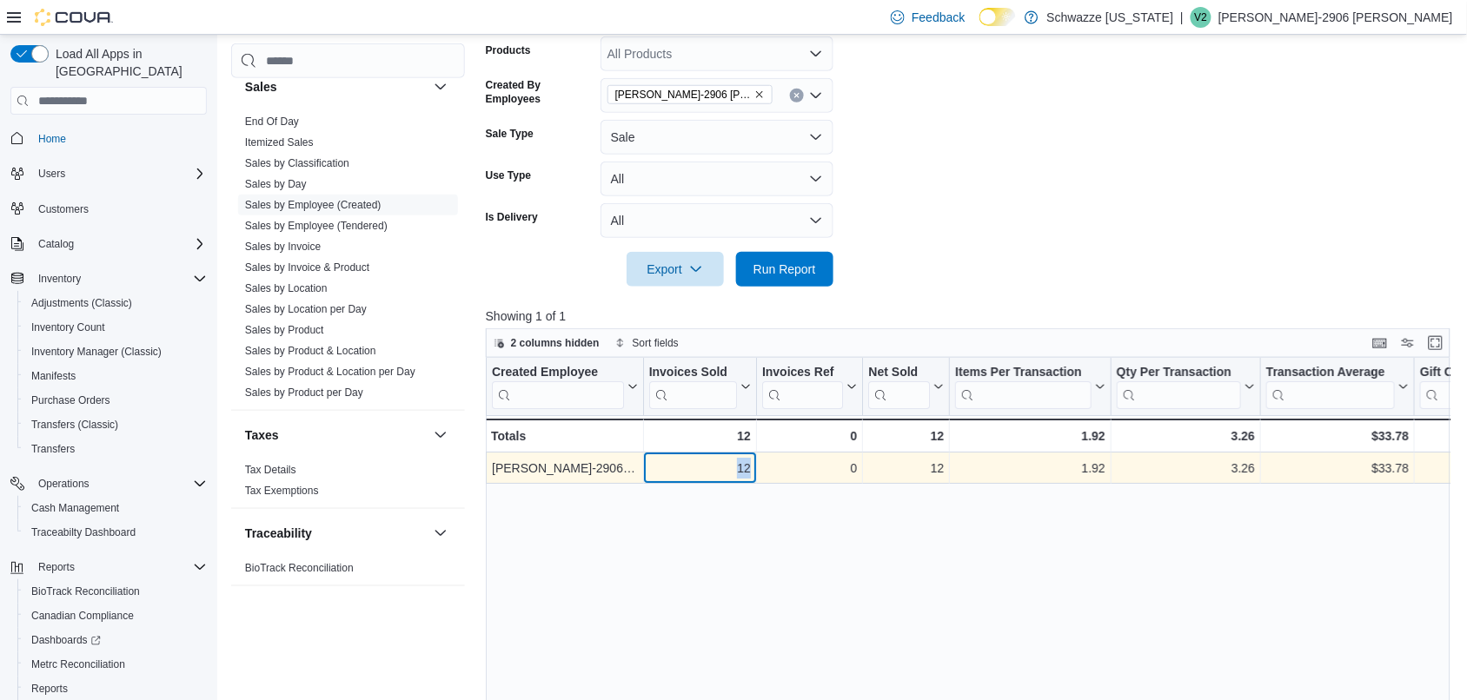
click at [731, 470] on div "12" at bounding box center [699, 468] width 102 height 21
click at [709, 470] on div "12" at bounding box center [699, 468] width 102 height 21
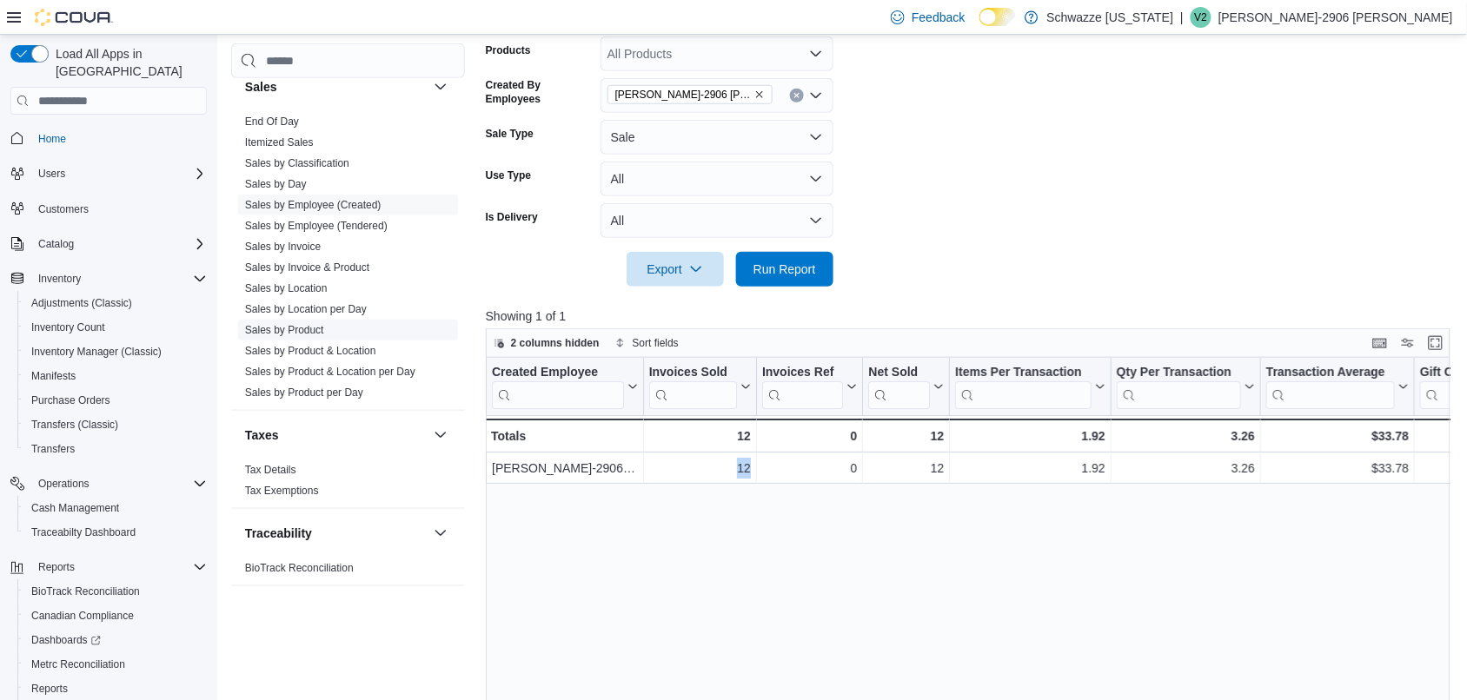
click at [289, 333] on link "Sales by Product" at bounding box center [284, 330] width 79 height 12
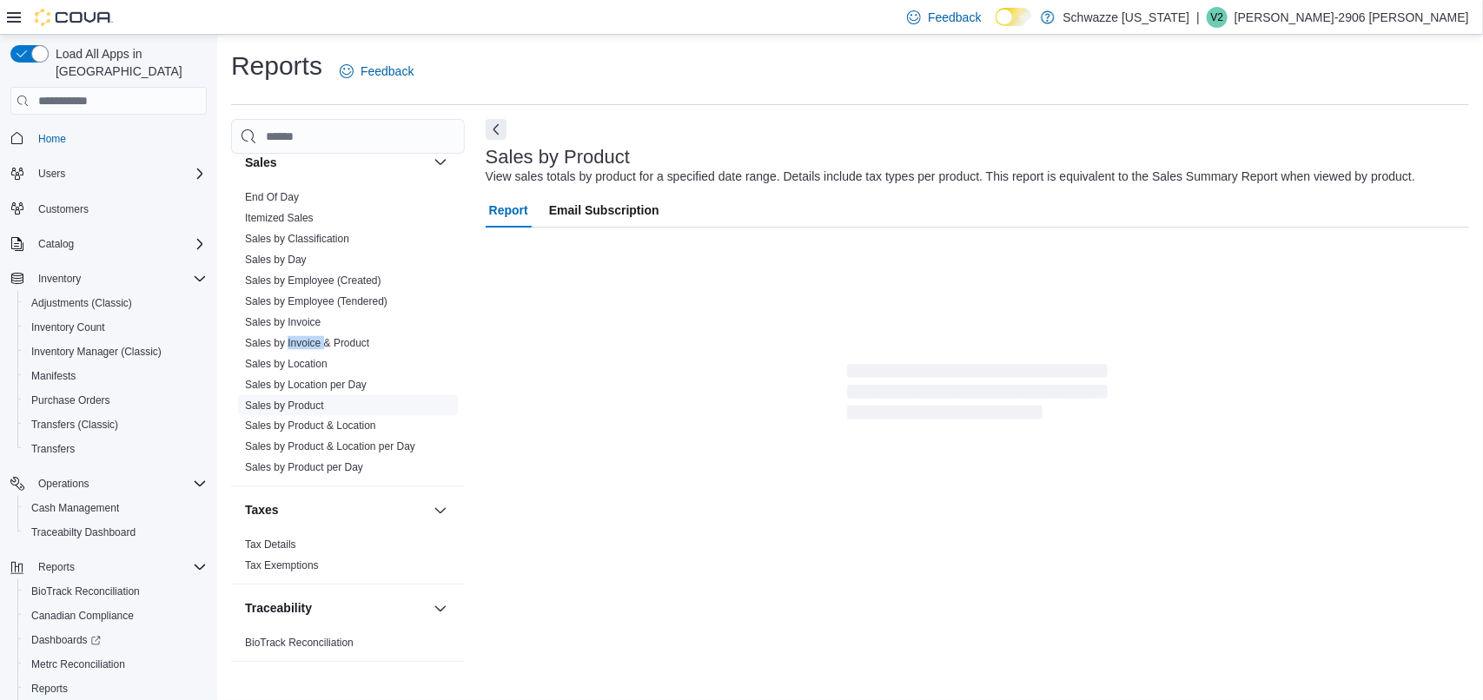
click at [289, 333] on span "Sales by Invoice & Product" at bounding box center [348, 343] width 220 height 21
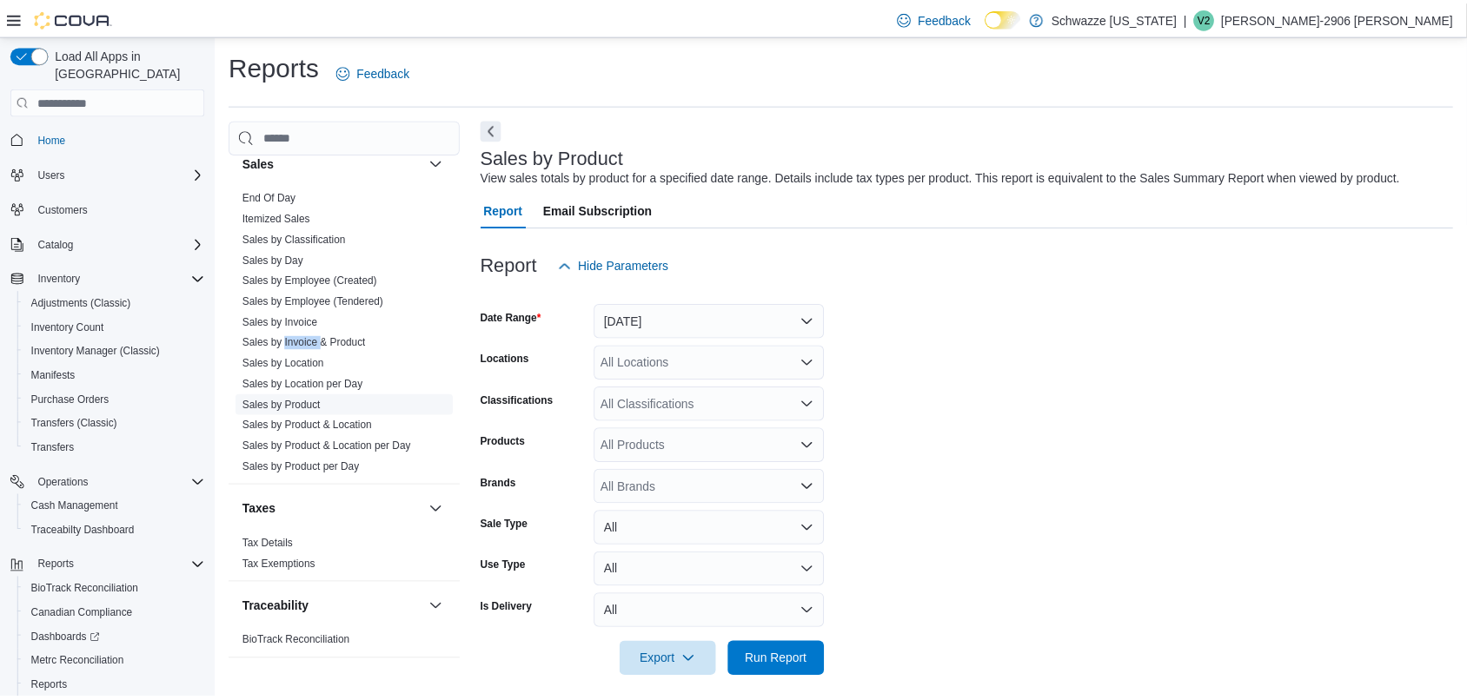
scroll to position [13, 0]
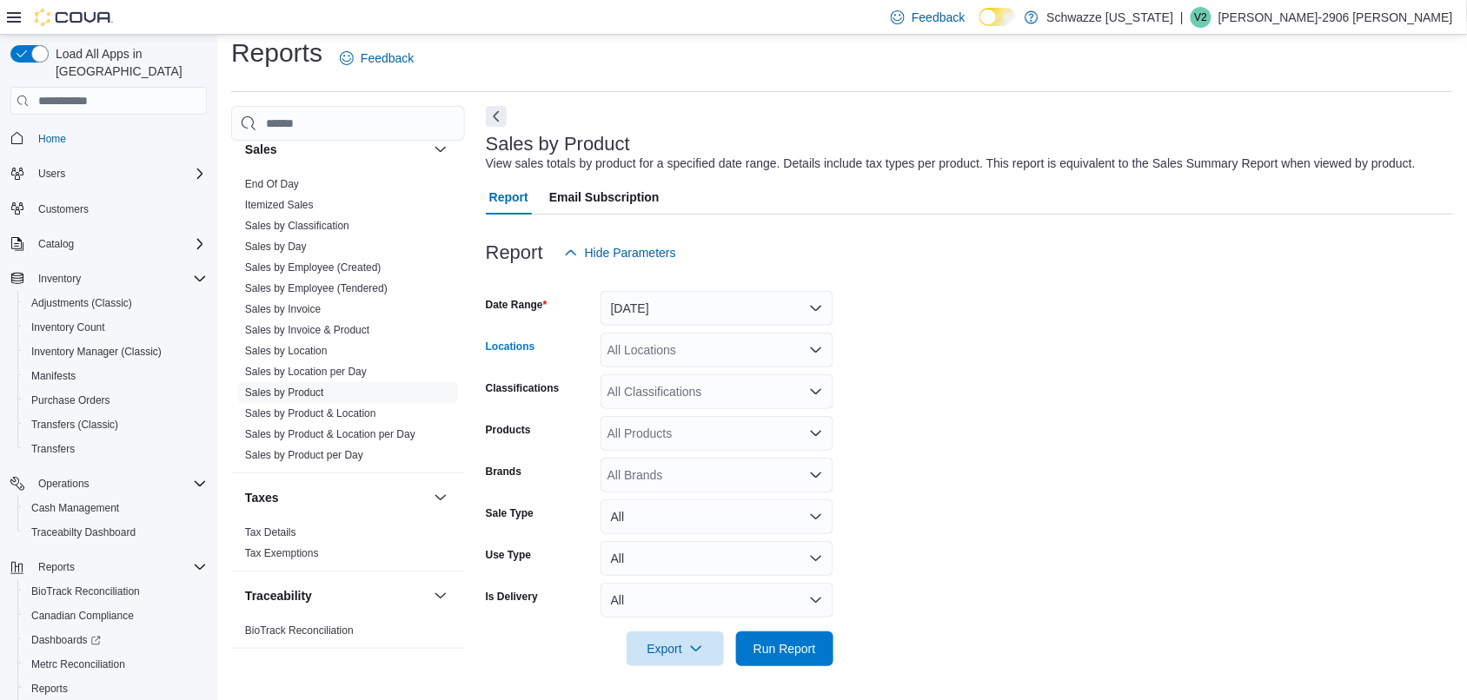
click at [671, 345] on div "All Locations" at bounding box center [716, 350] width 233 height 35
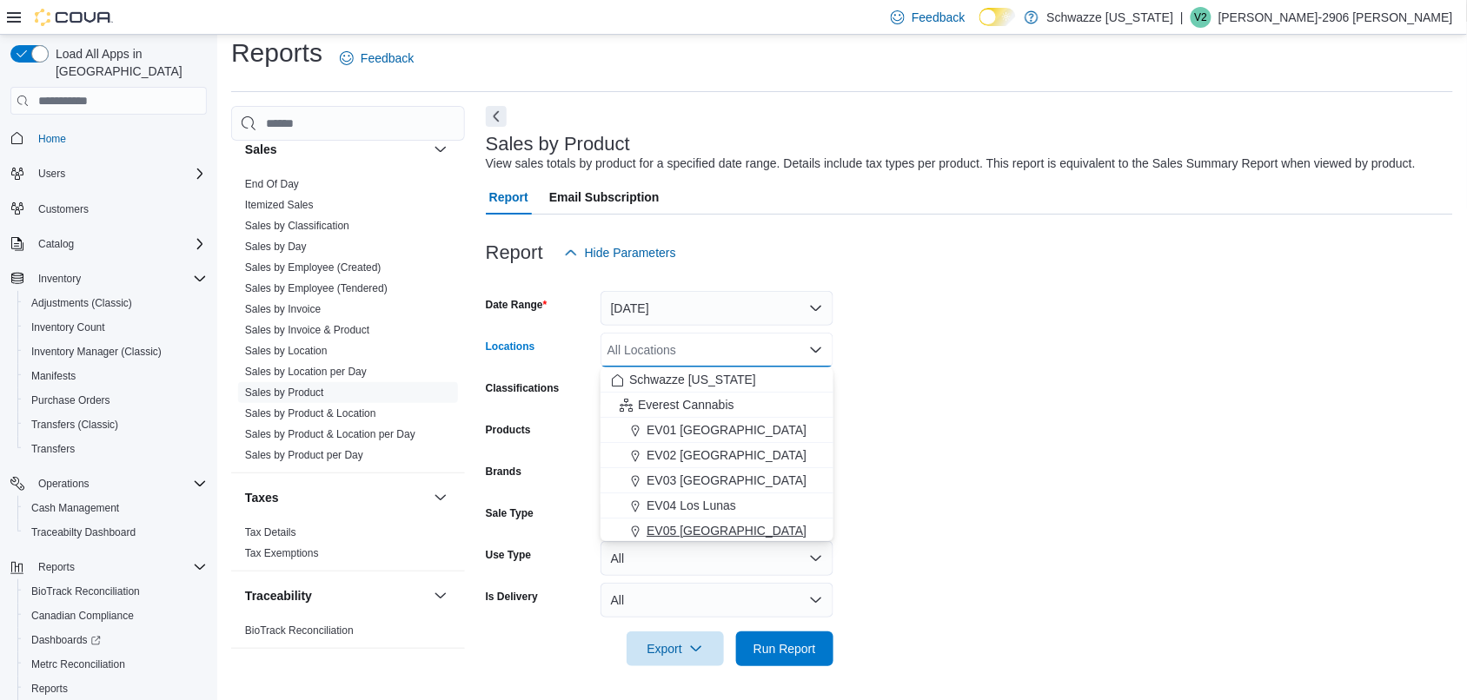
click at [715, 522] on span "EV05 [GEOGRAPHIC_DATA]" at bounding box center [727, 530] width 160 height 17
click at [931, 481] on form "Date Range [DATE] Locations EV05 [GEOGRAPHIC_DATA] Combo box. Selected. EV05 [G…" at bounding box center [969, 468] width 967 height 396
